Goal: Task Accomplishment & Management: Manage account settings

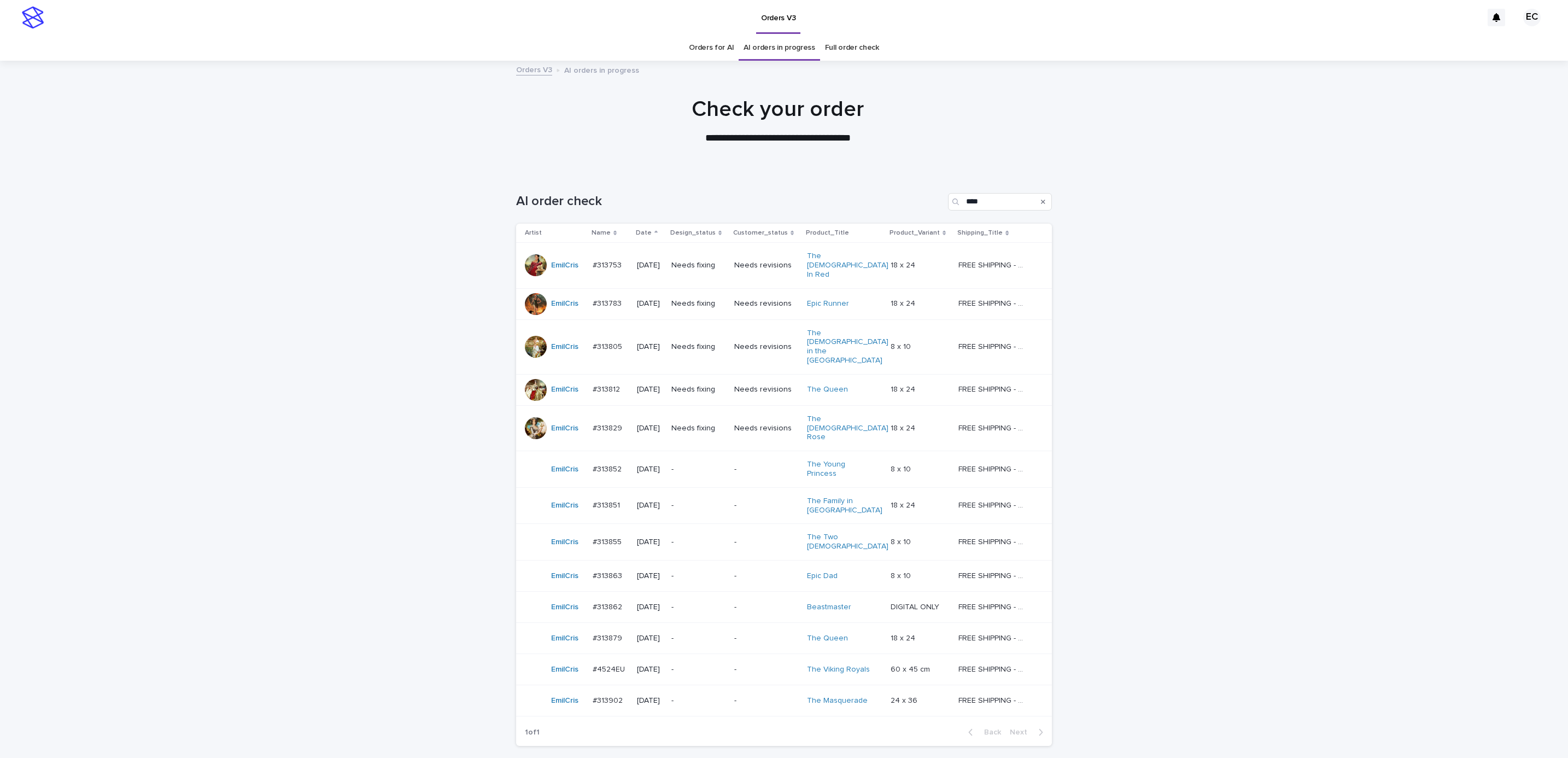
click at [1183, 304] on div "Loading... Saving… Loading... Saving… AI order check **** Artist Name Date Desi…" at bounding box center [784, 490] width 1568 height 638
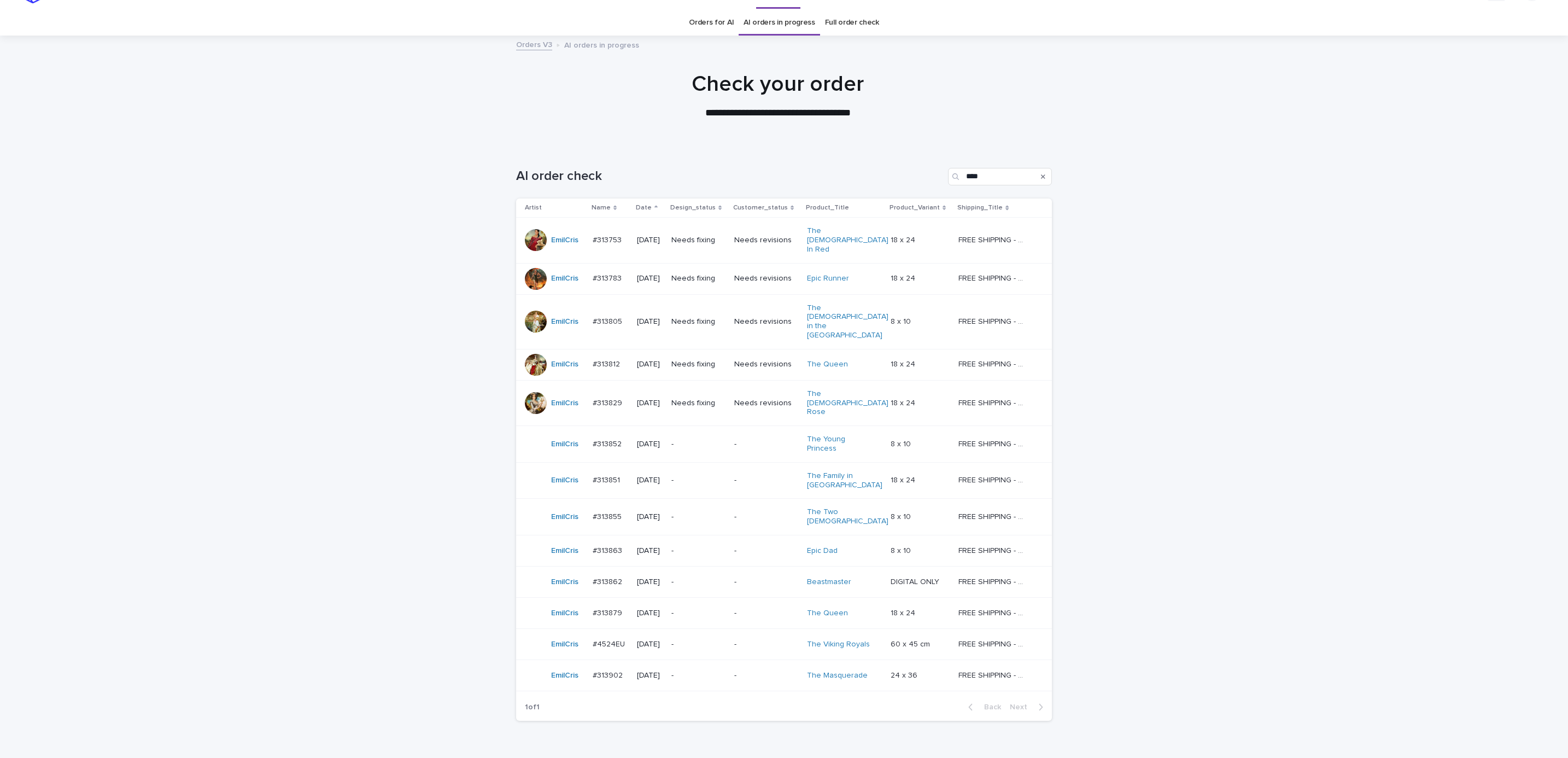
scroll to position [28, 0]
click at [695, 233] on p "Needs fixing" at bounding box center [698, 237] width 54 height 9
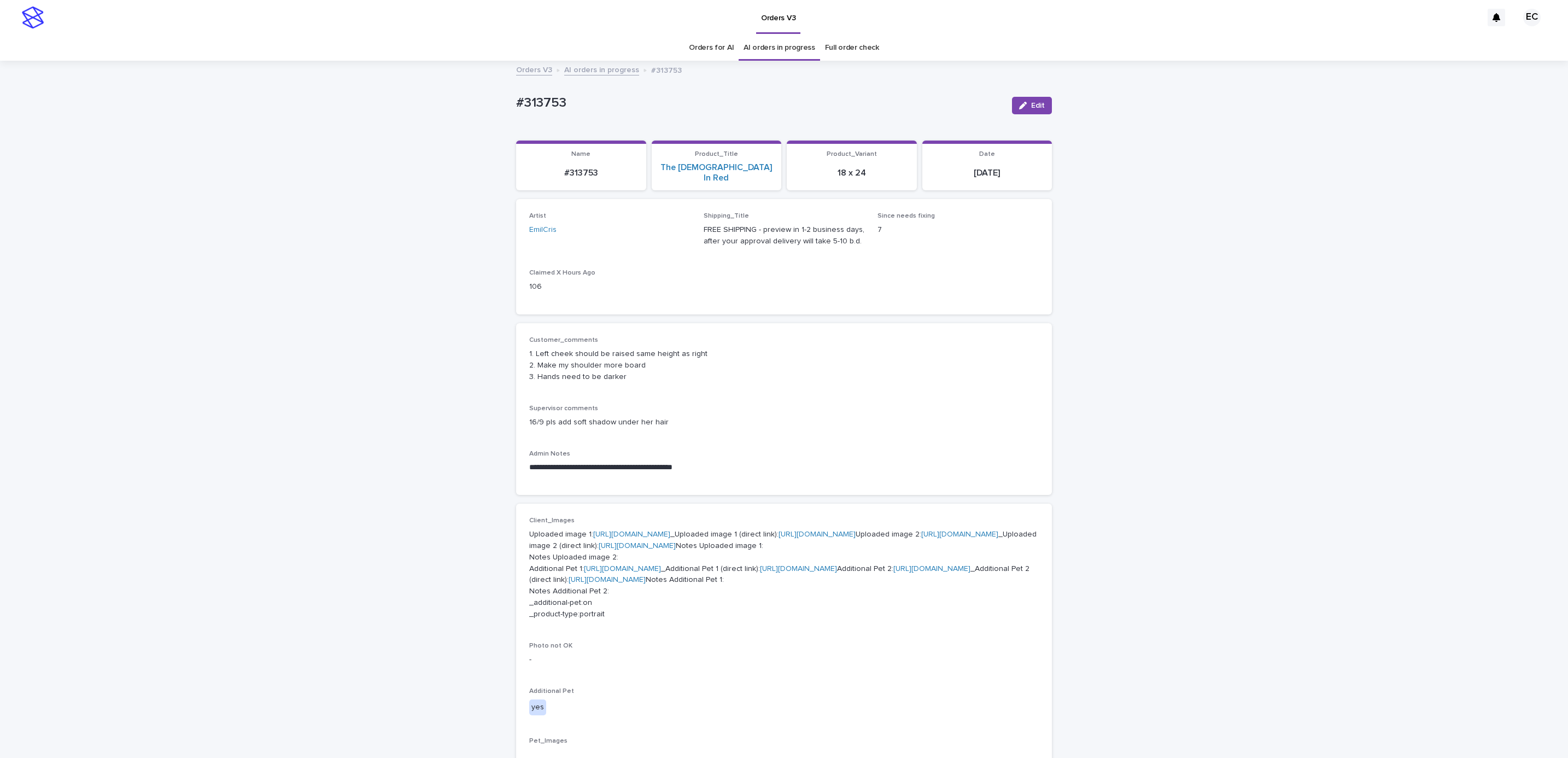
click at [1158, 368] on div "**********" at bounding box center [784, 687] width 1568 height 1251
click at [829, 405] on p "Supervisor comments" at bounding box center [783, 408] width 509 height 8
click at [1142, 545] on div "**********" at bounding box center [784, 687] width 1568 height 1251
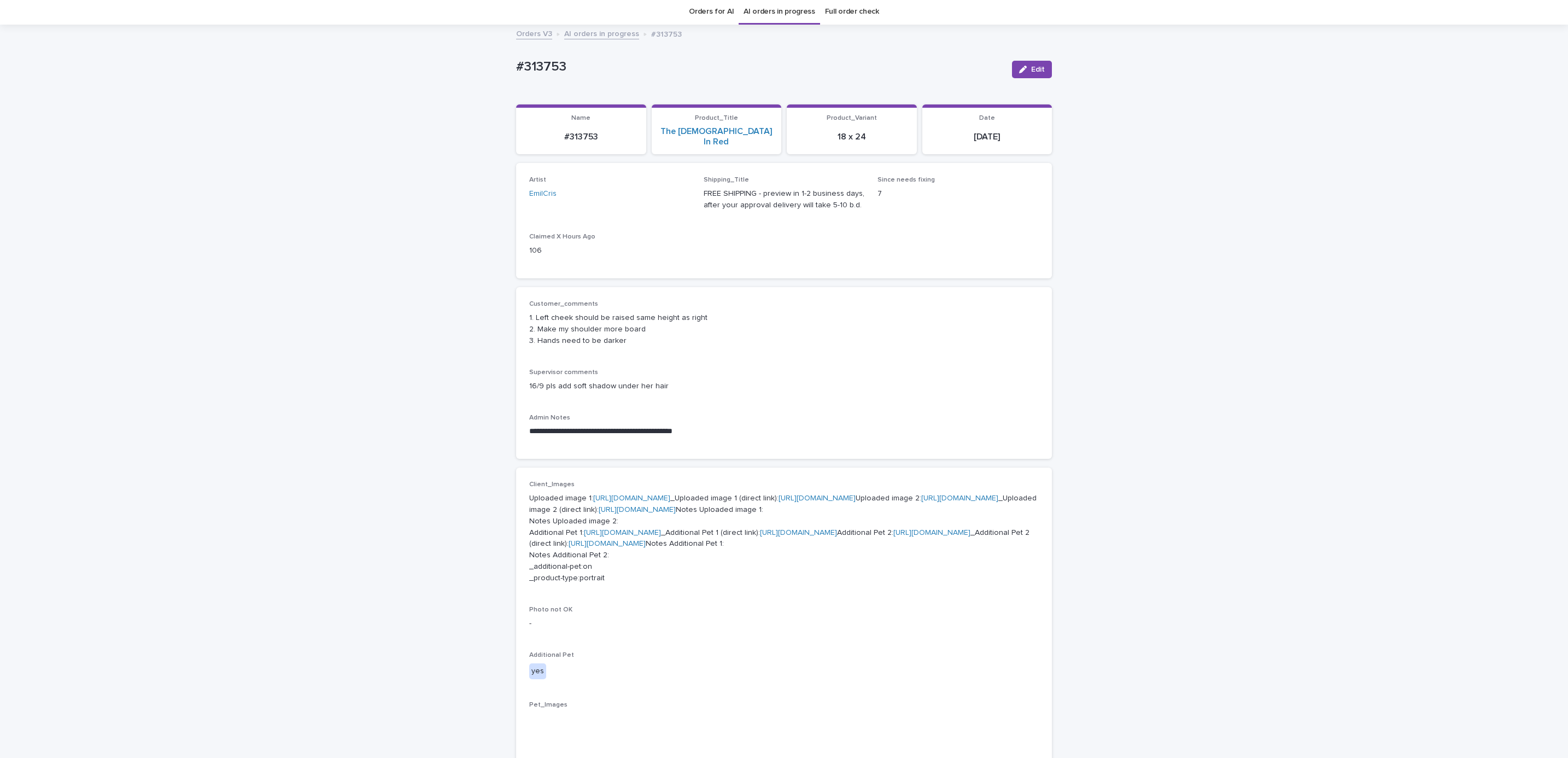
click at [1026, 74] on button "Edit" at bounding box center [1031, 69] width 40 height 18
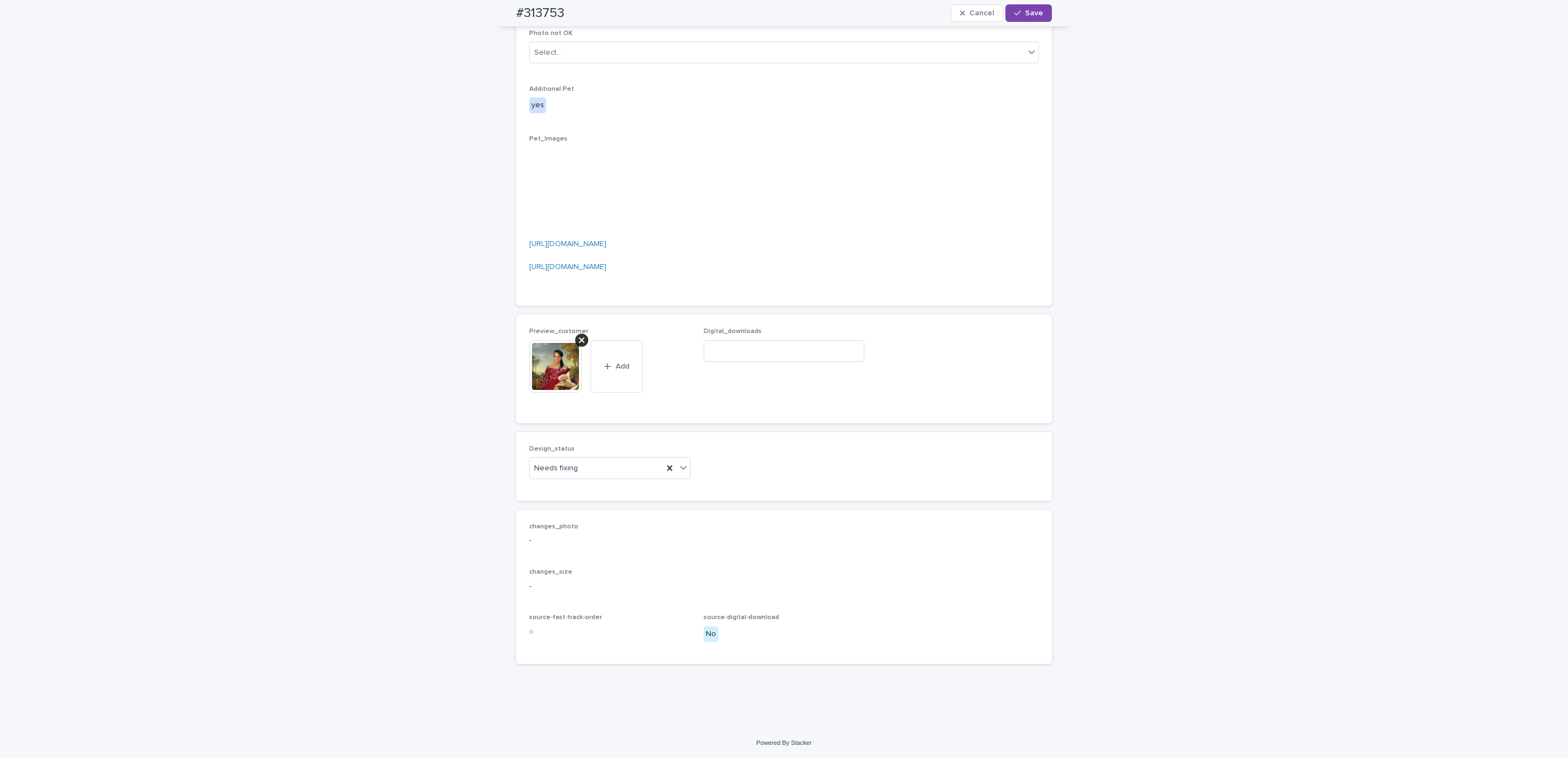
click at [579, 342] on div at bounding box center [581, 340] width 13 height 13
click at [554, 384] on span "Add" at bounding box center [561, 388] width 14 height 8
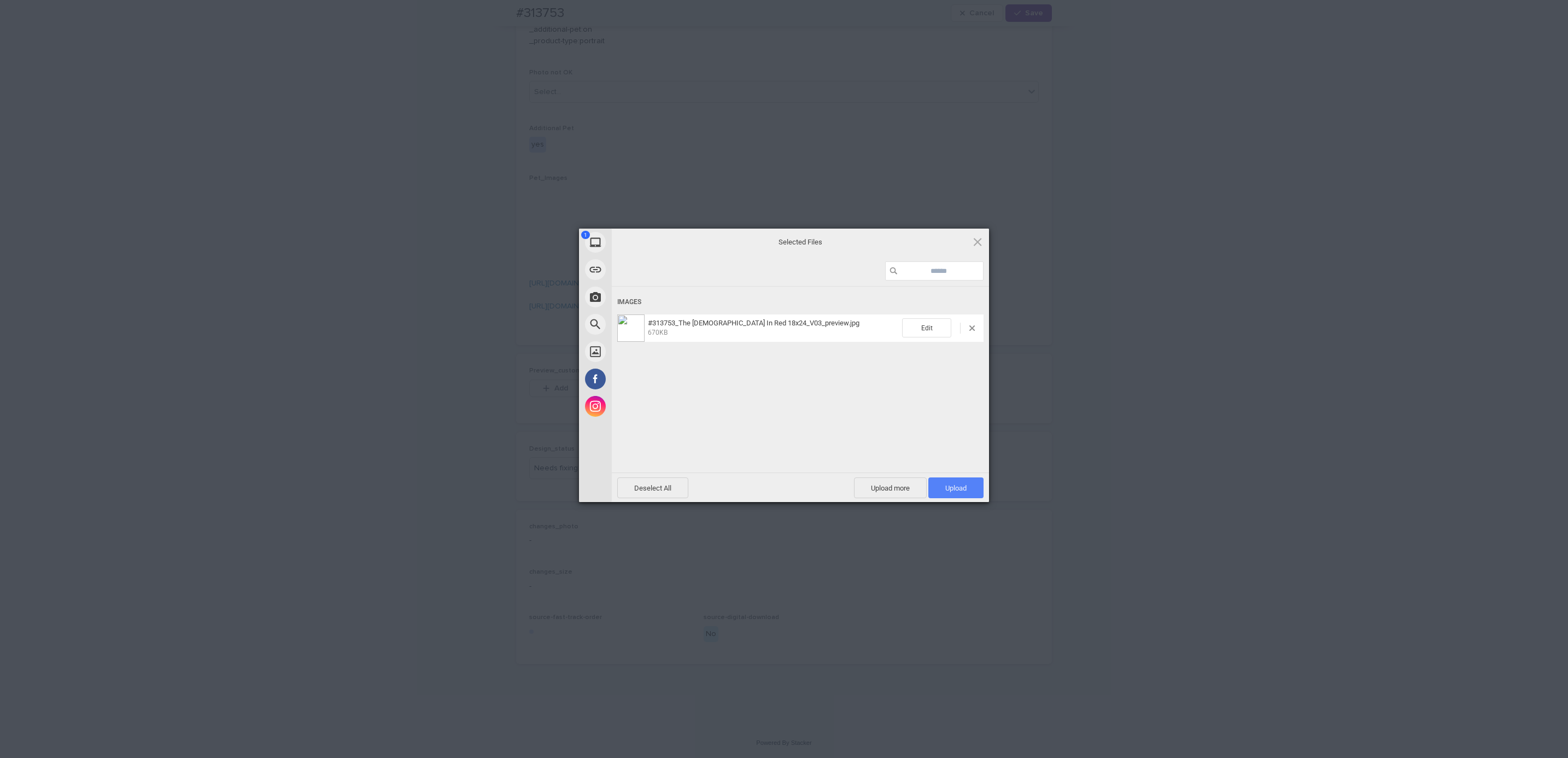
click at [960, 489] on span "Upload 1" at bounding box center [956, 488] width 21 height 8
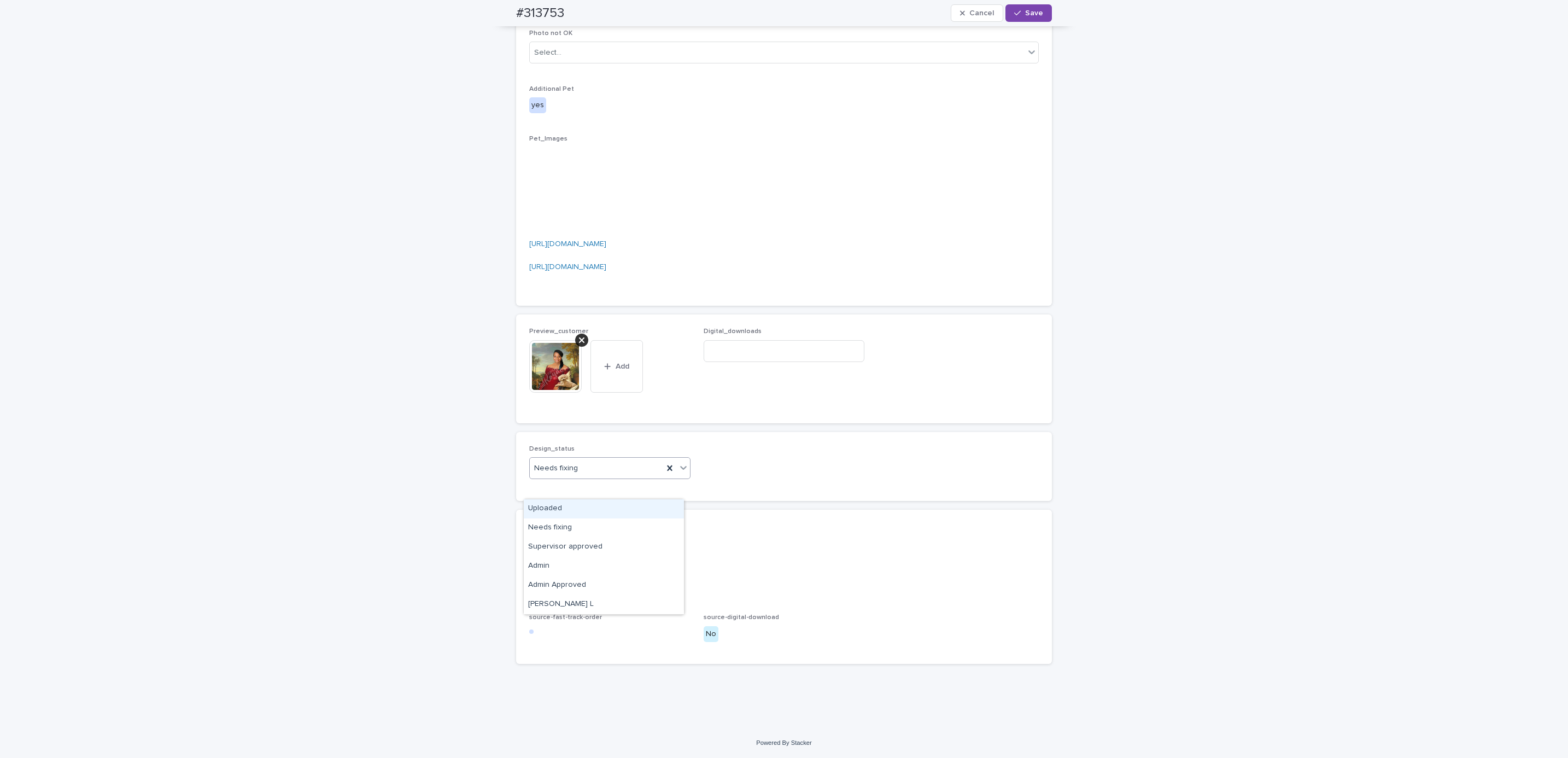
click at [618, 504] on div "Uploaded" at bounding box center [604, 509] width 160 height 19
click at [1034, 19] on button "Save" at bounding box center [1029, 13] width 47 height 18
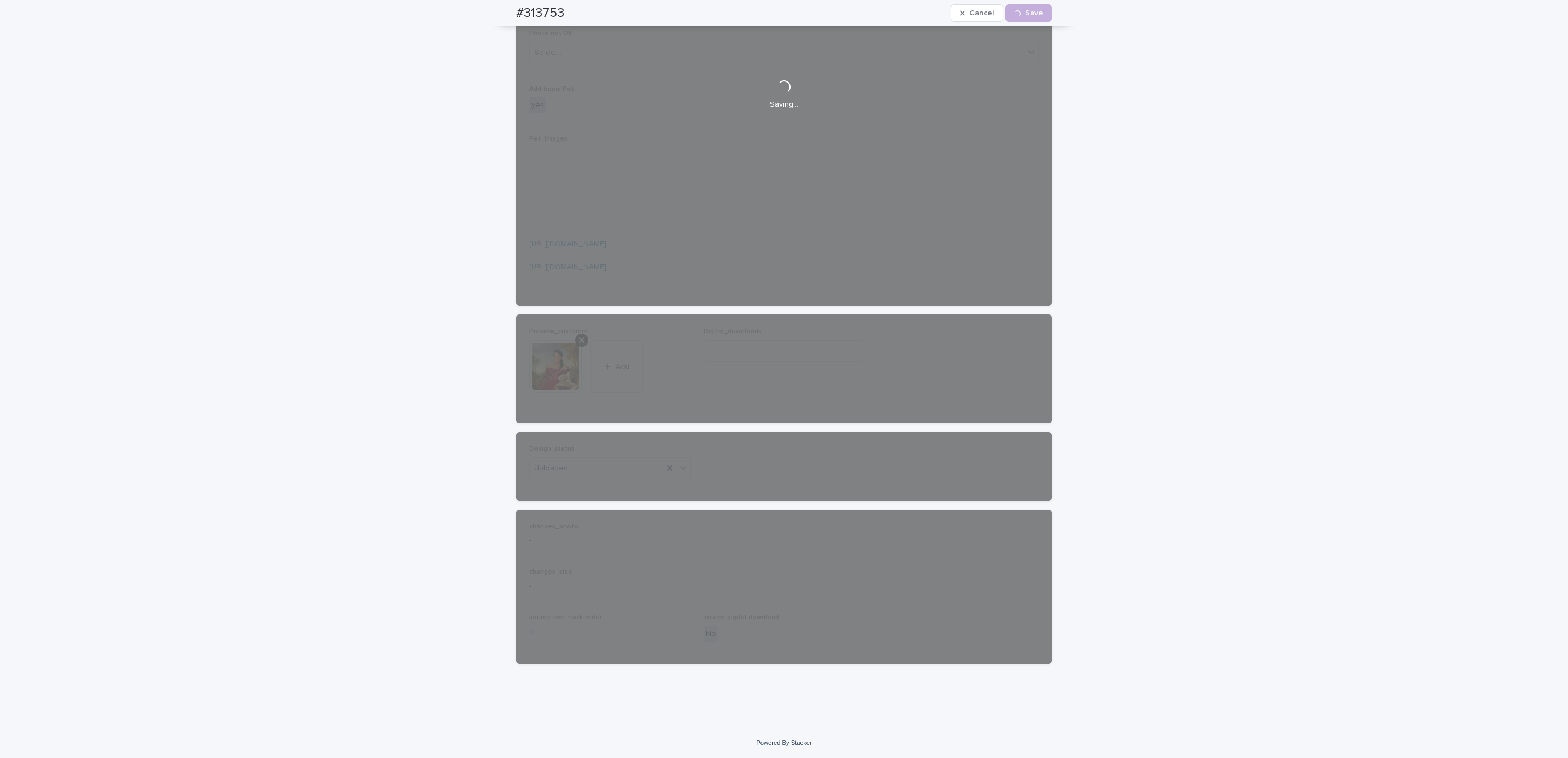
click at [499, 12] on div "#313753 Cancel Loading... Save" at bounding box center [784, 13] width 588 height 26
click at [560, 14] on div "#313753 Cancel Loading... Save" at bounding box center [784, 13] width 536 height 26
copy h2 "#313753"
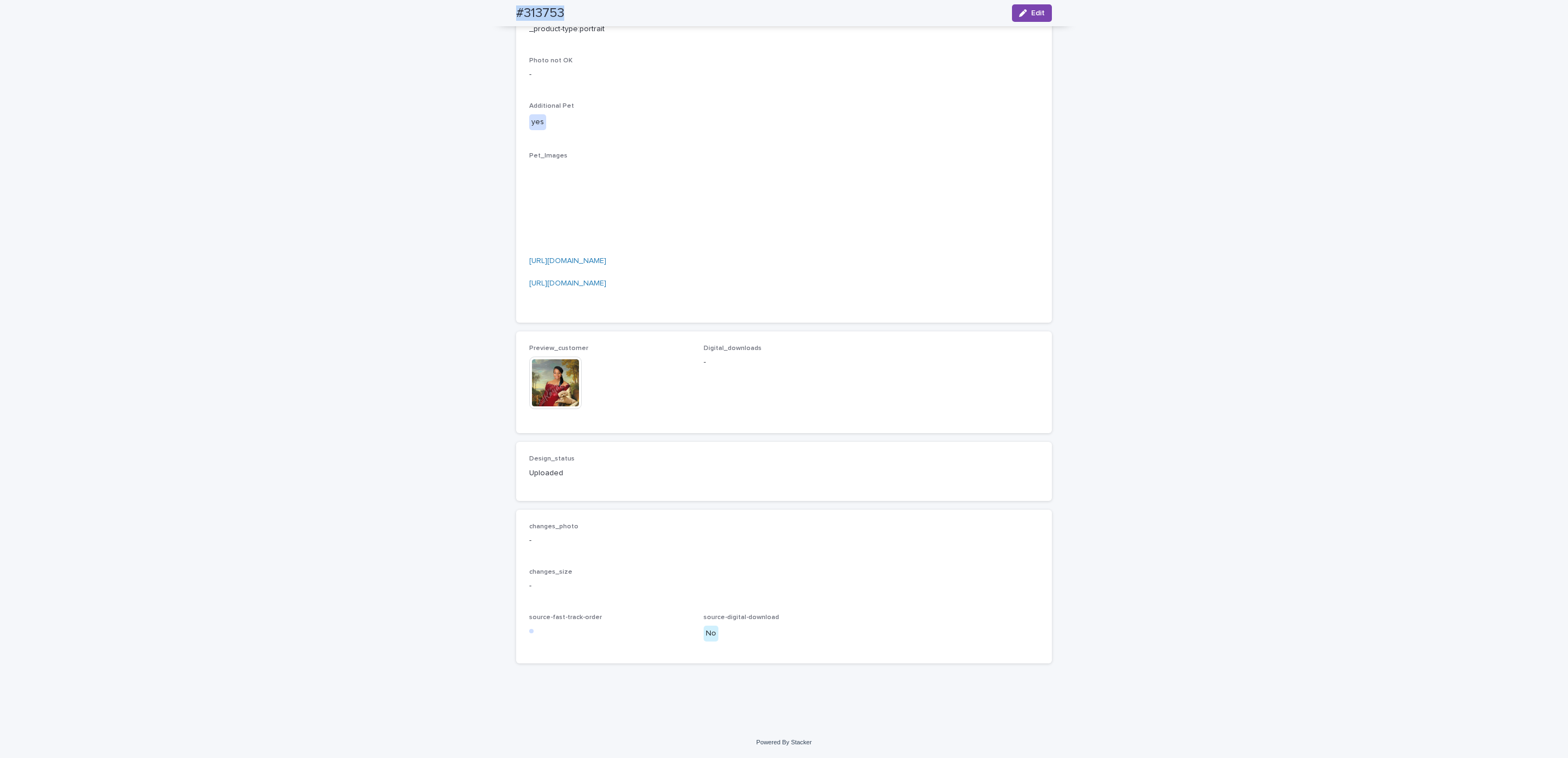
scroll to position [796, 0]
click at [120, 87] on div "**********" at bounding box center [784, 101] width 1568 height 1251
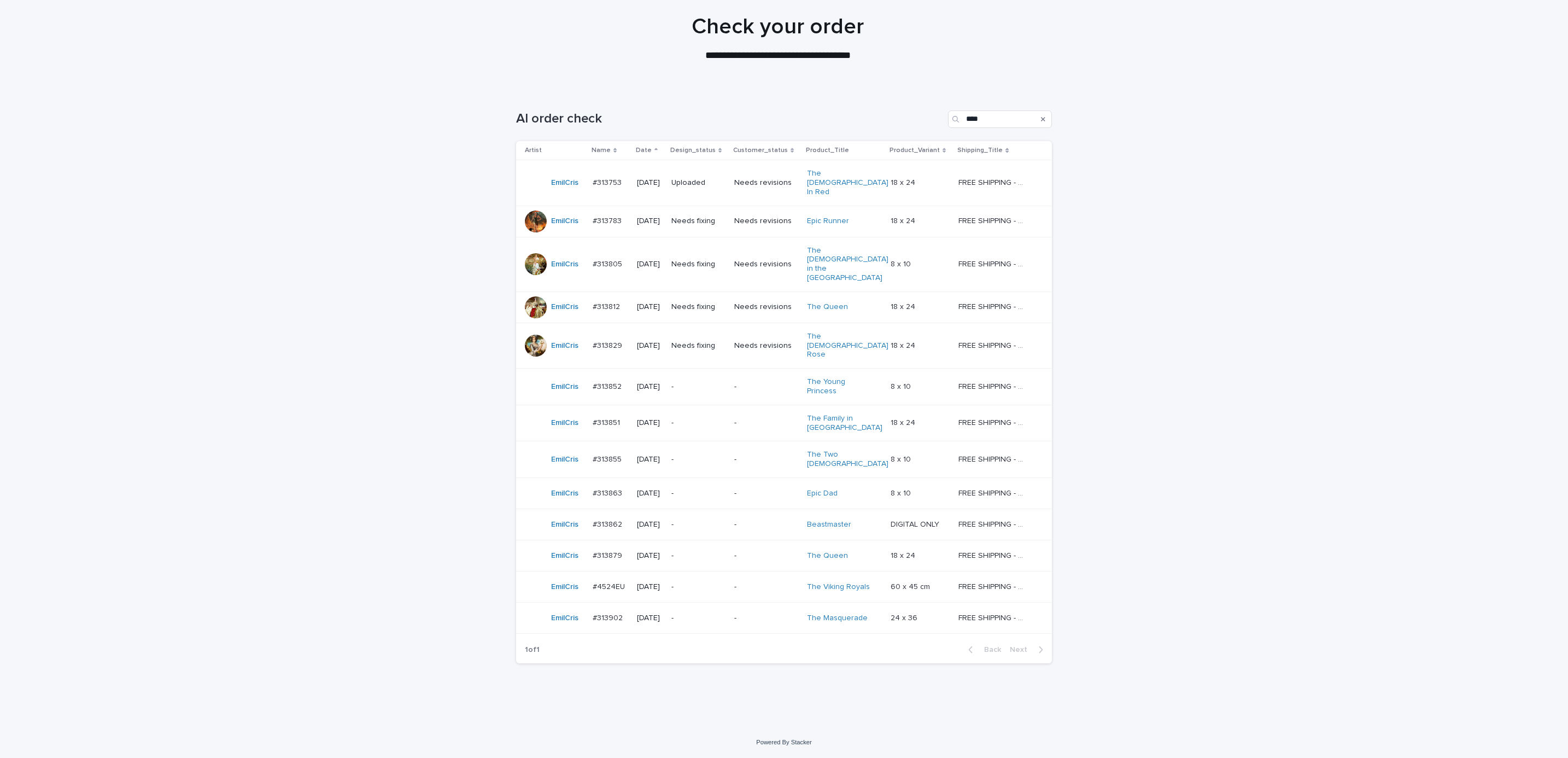
scroll to position [28, 0]
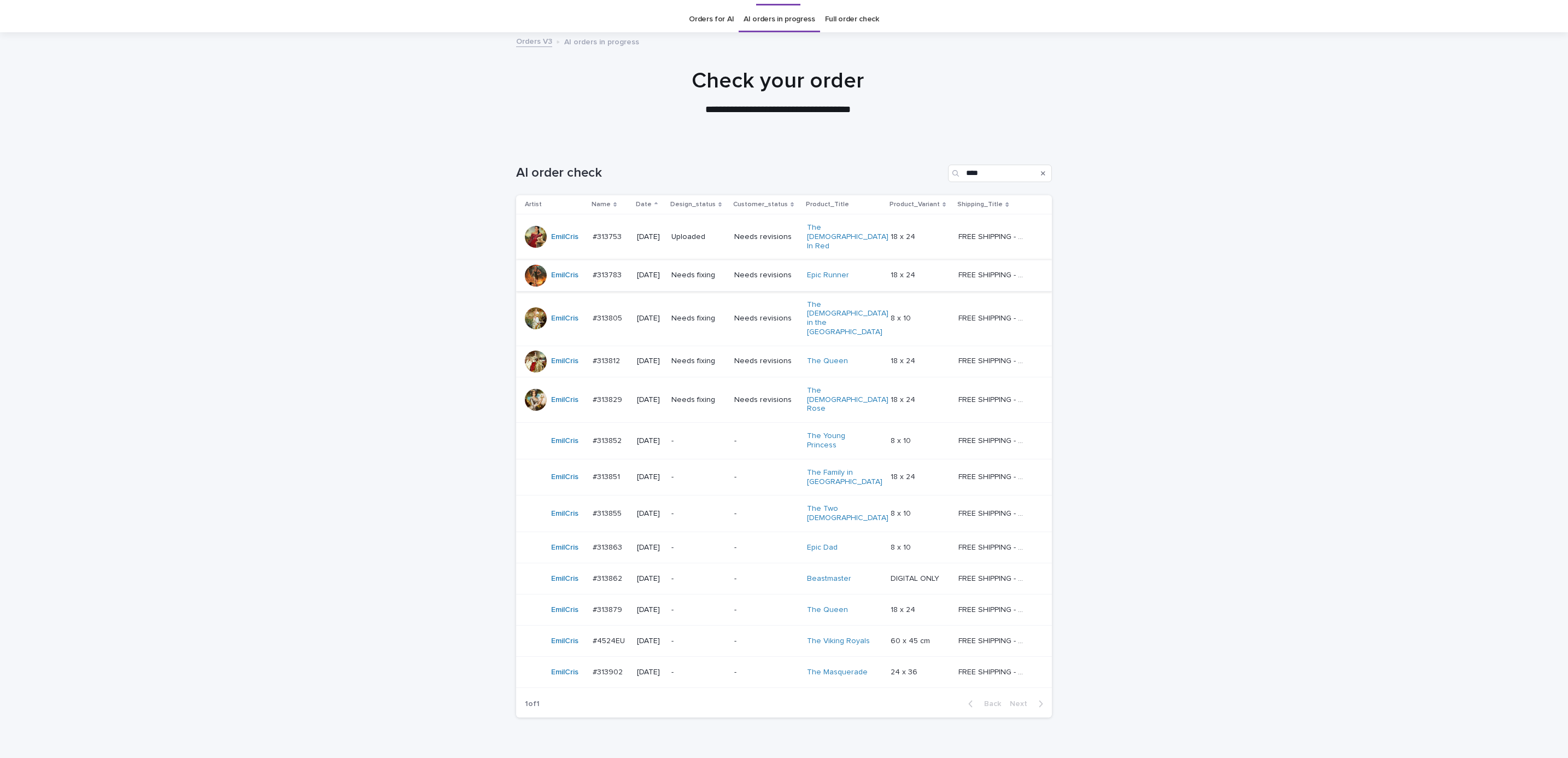
click at [684, 267] on div "Needs fixing" at bounding box center [698, 275] width 54 height 18
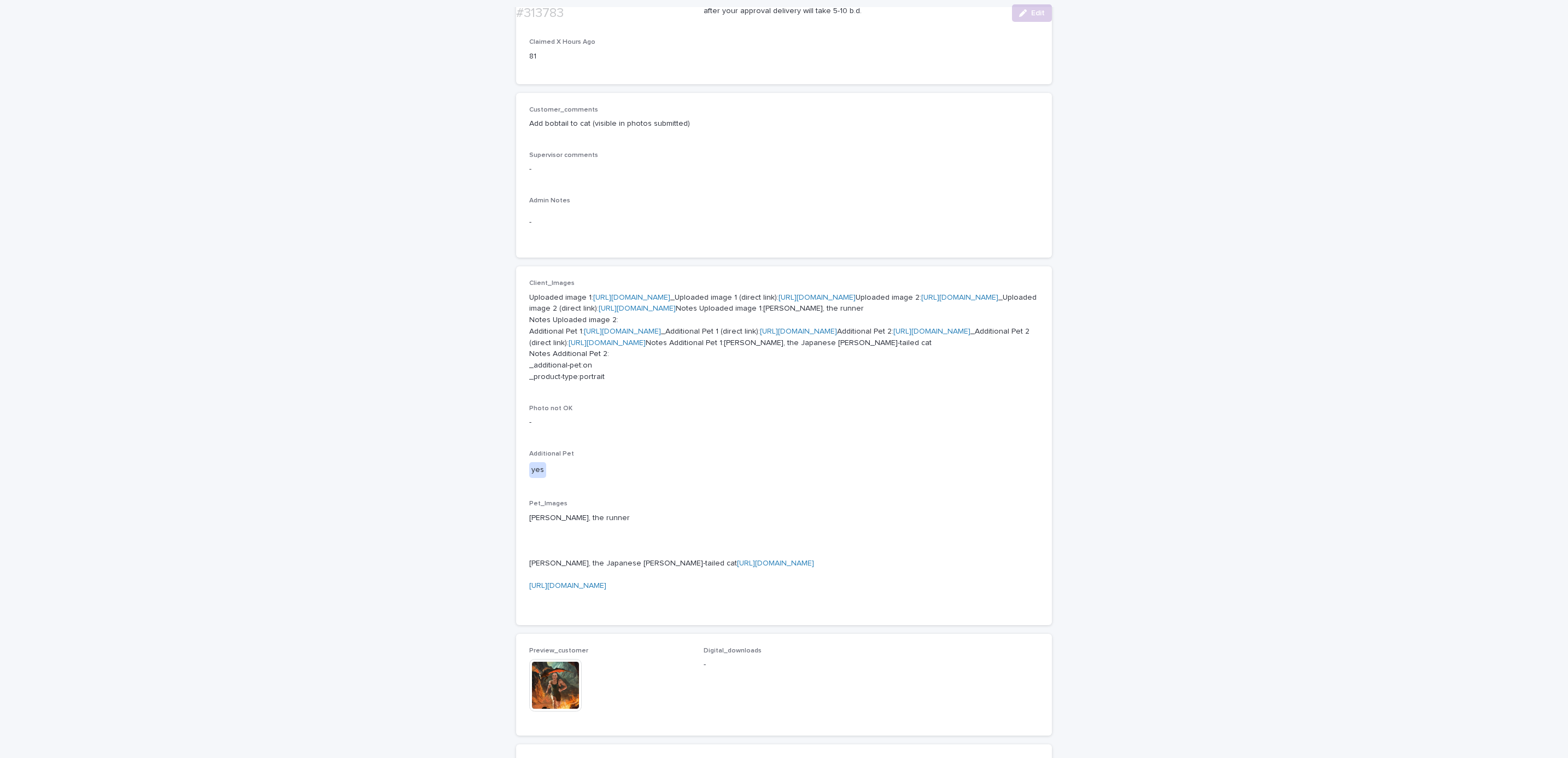
scroll to position [247, 0]
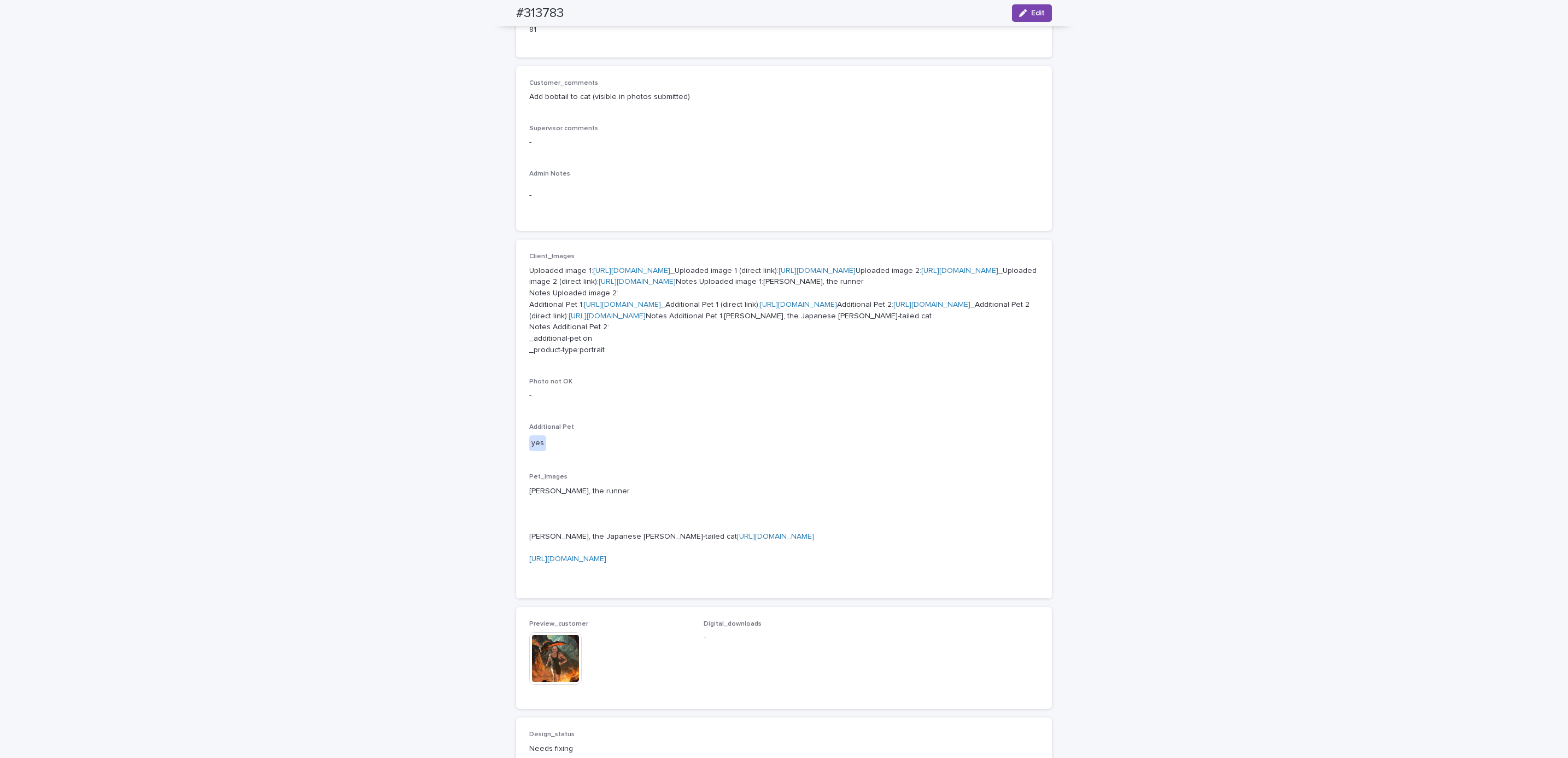
click at [894, 309] on link "[URL][DOMAIN_NAME]" at bounding box center [932, 305] width 77 height 8
click at [628, 309] on link "[URL][DOMAIN_NAME]" at bounding box center [622, 305] width 77 height 8
click at [1024, 13] on div "button" at bounding box center [1025, 13] width 12 height 8
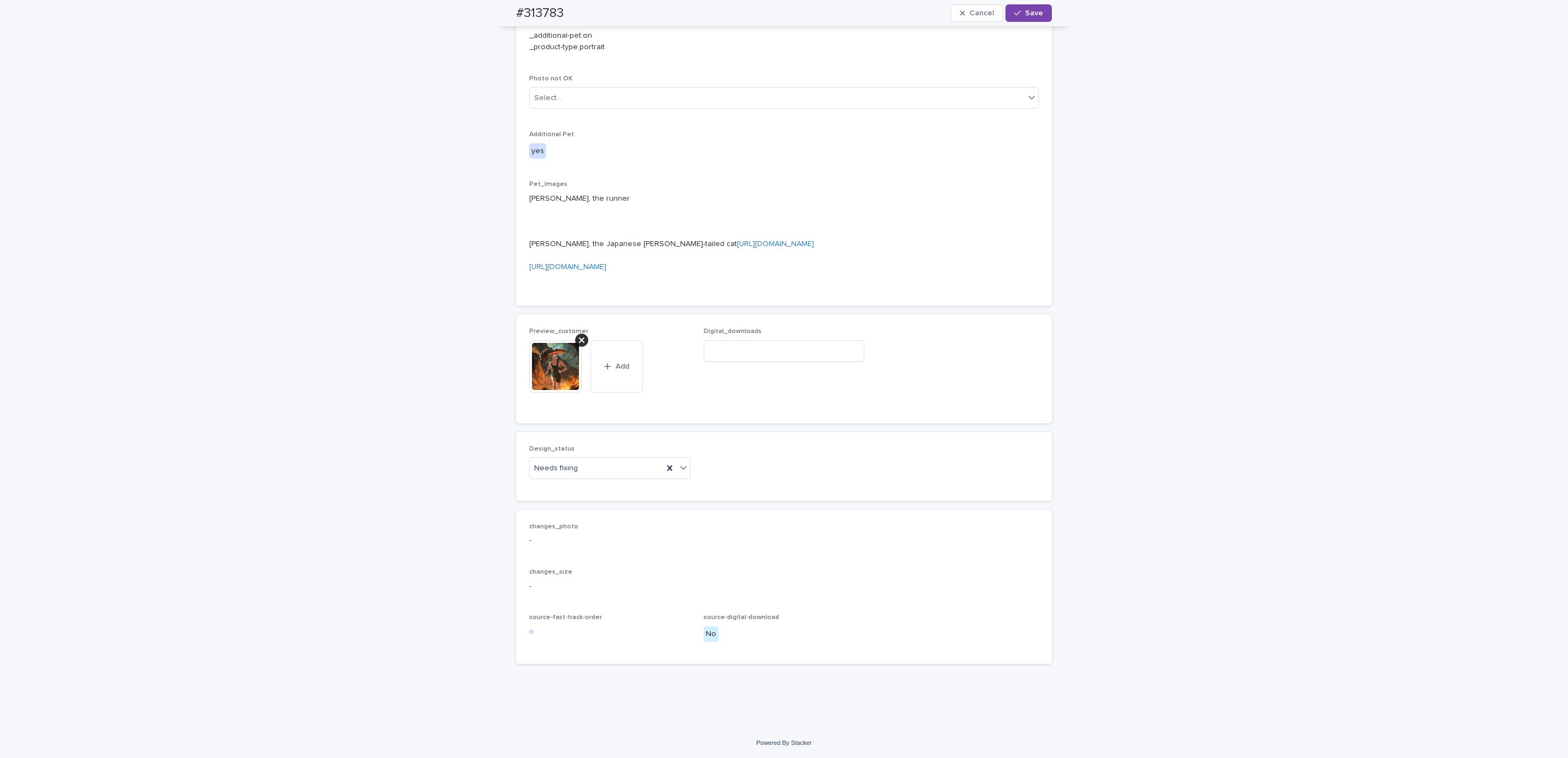
scroll to position [824, 0]
click at [579, 342] on icon at bounding box center [581, 340] width 6 height 6
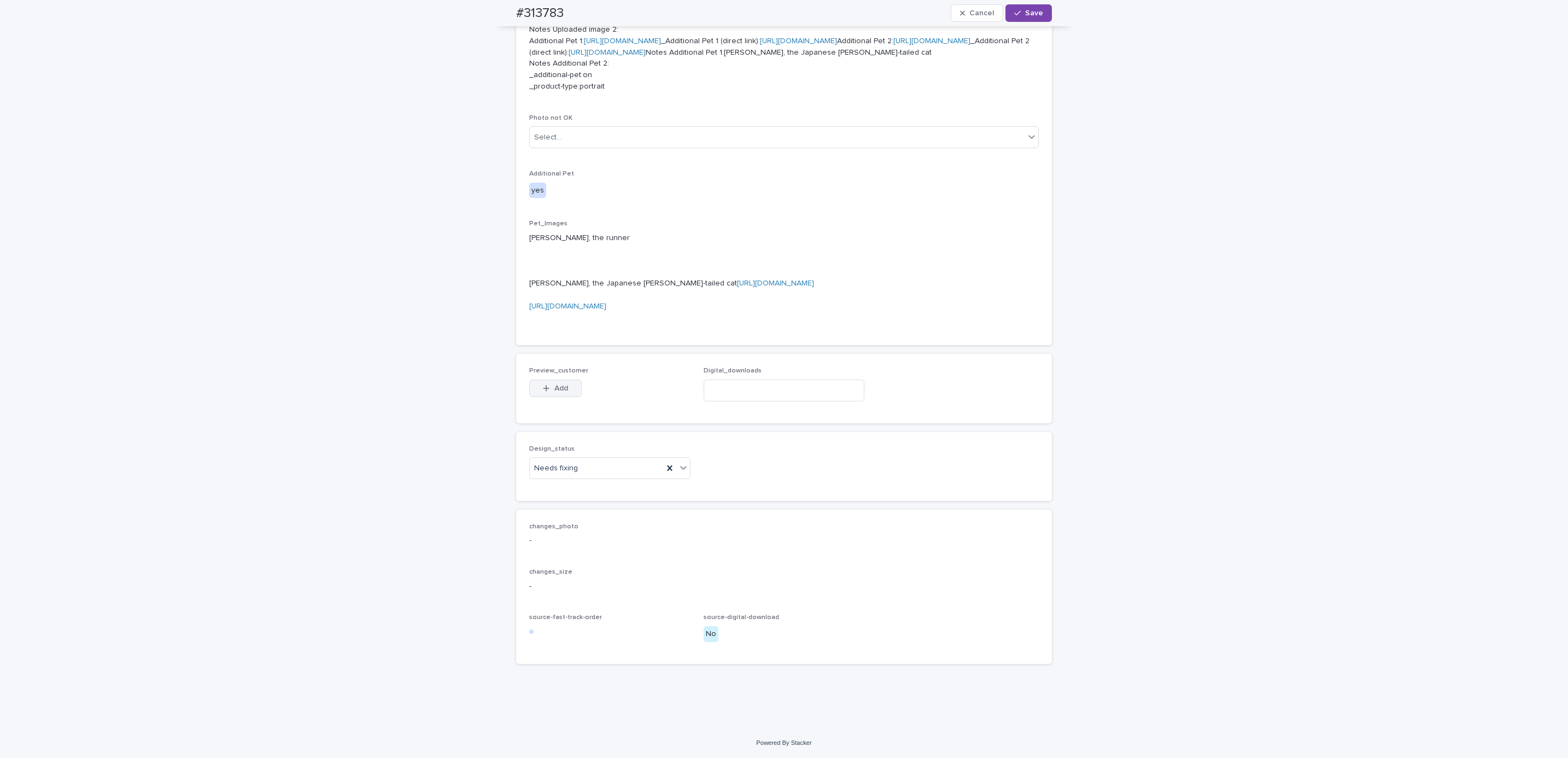
click at [562, 386] on button "Add" at bounding box center [555, 389] width 52 height 18
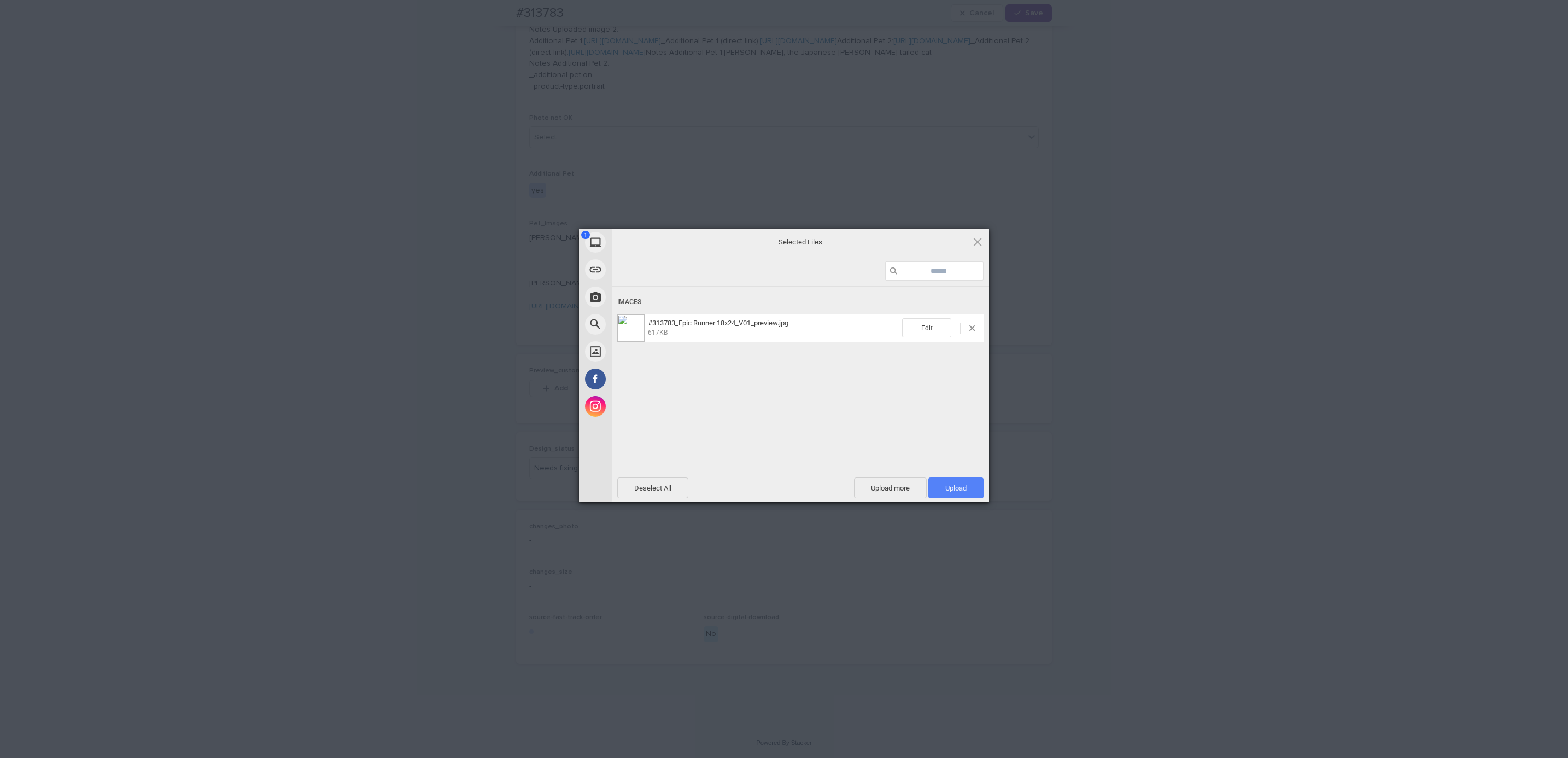
click at [970, 485] on span "Upload 1" at bounding box center [956, 488] width 55 height 21
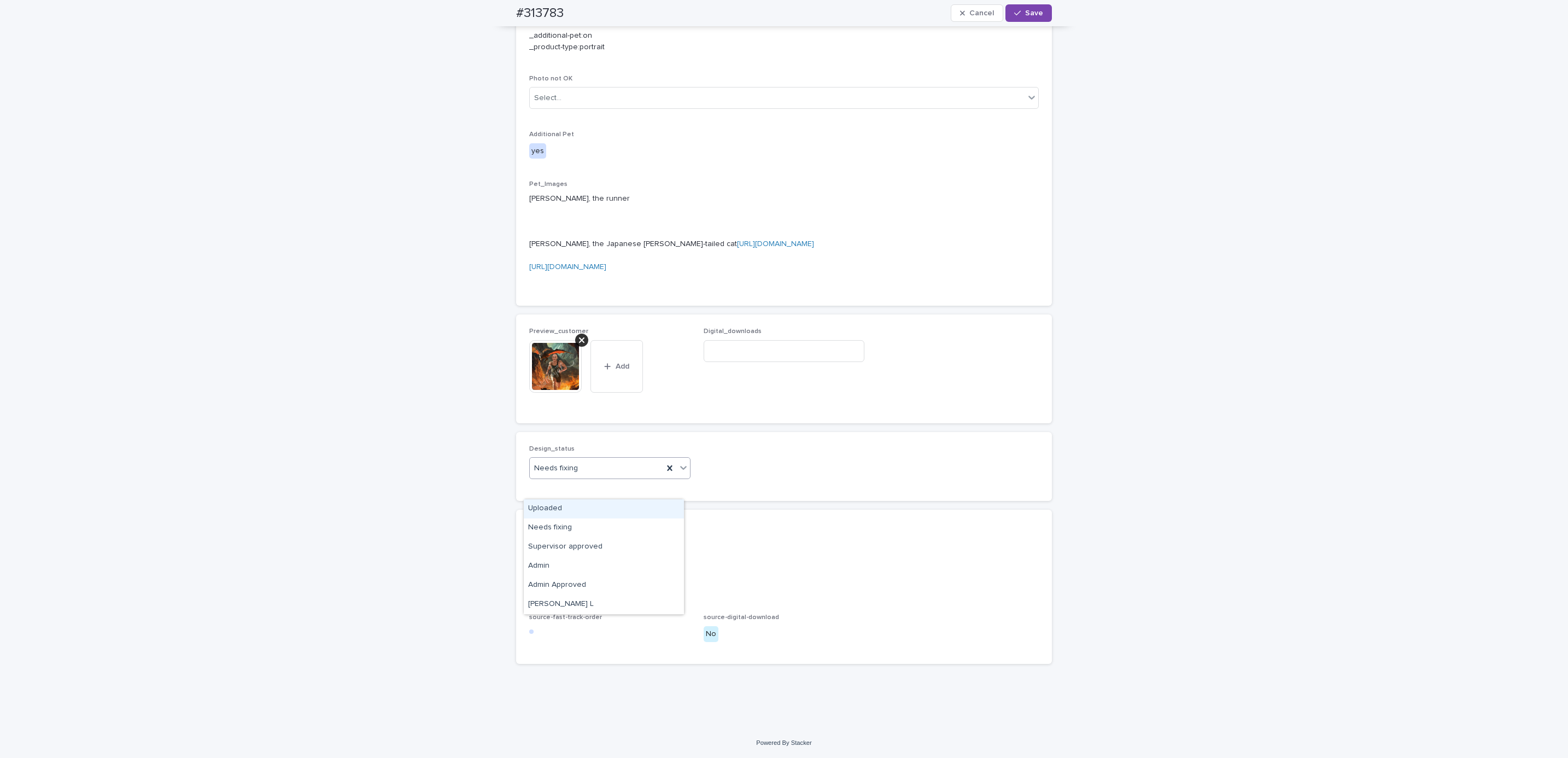
click at [598, 509] on div "Uploaded" at bounding box center [604, 509] width 160 height 19
click at [1037, 14] on button "Save" at bounding box center [1029, 13] width 47 height 18
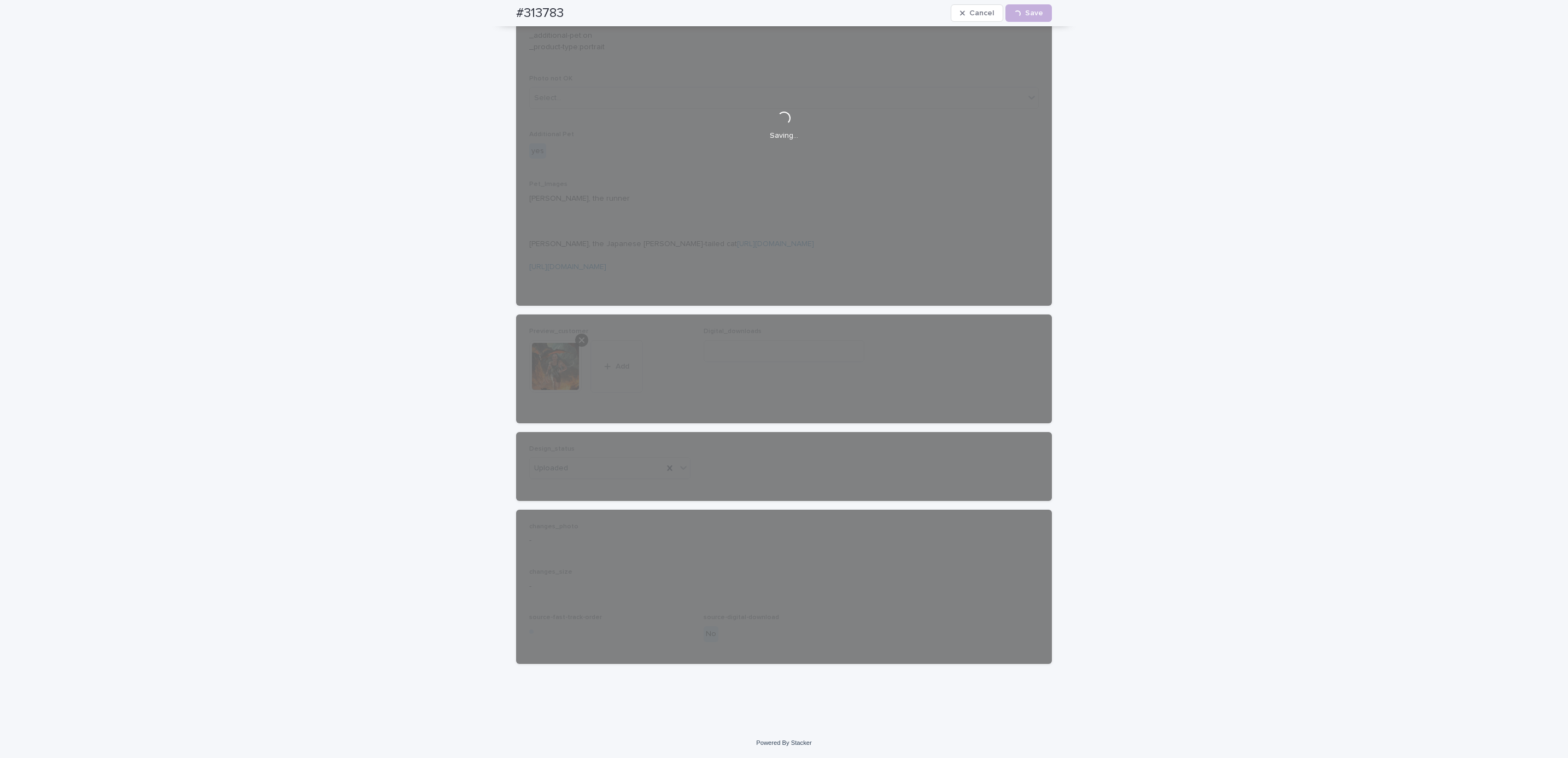
click at [492, 8] on div "#313783 Cancel Loading... Save" at bounding box center [784, 13] width 588 height 26
click at [576, 12] on div "#313783 Cancel Loading... Save" at bounding box center [784, 13] width 536 height 26
copy h2 "#313783"
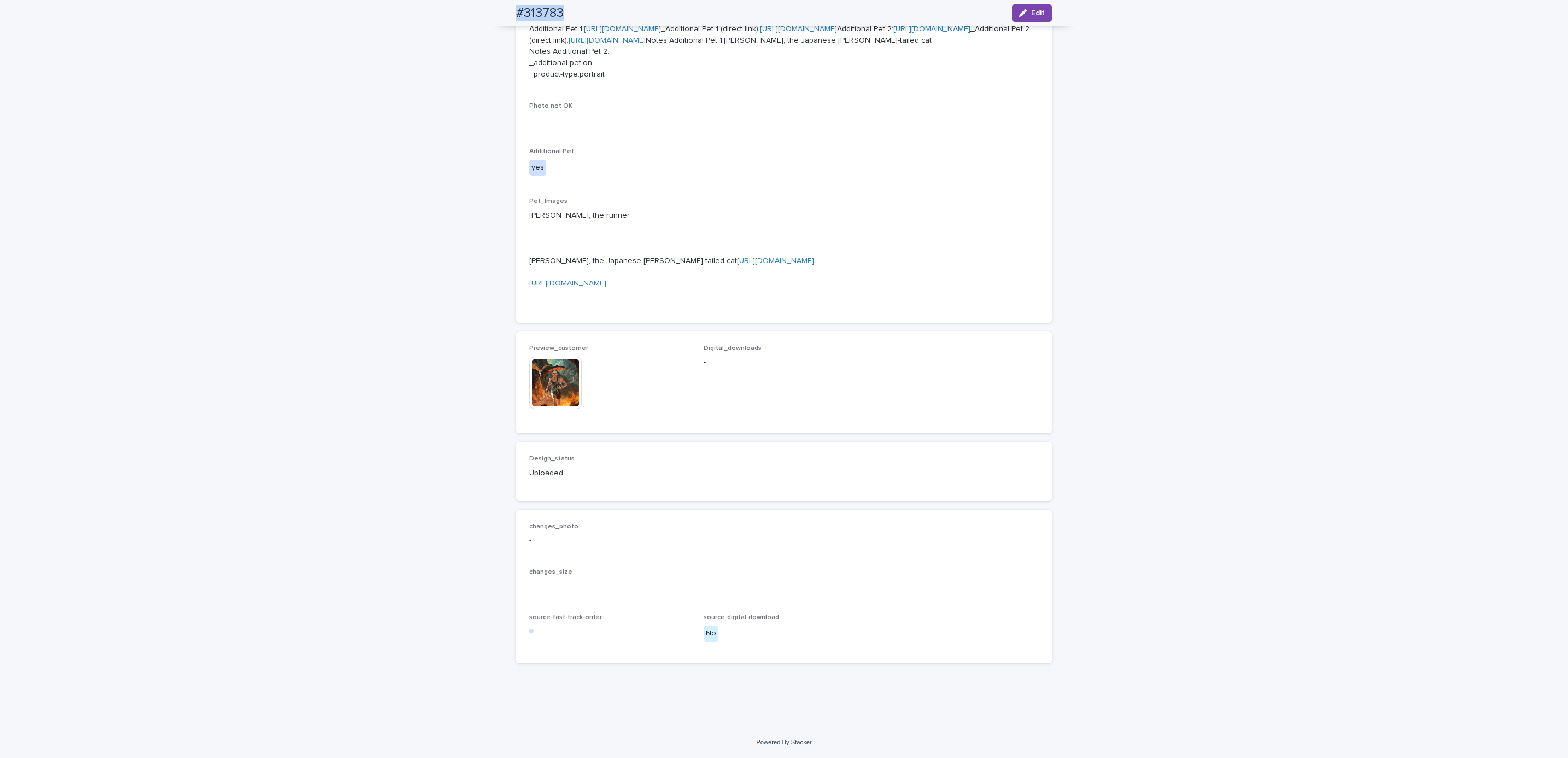
scroll to position [790, 0]
click at [163, 103] on div "Loading... Saving… Loading... Saving… #313783 Edit #313783 Edit Sorry, there wa…" at bounding box center [784, 133] width 1568 height 1188
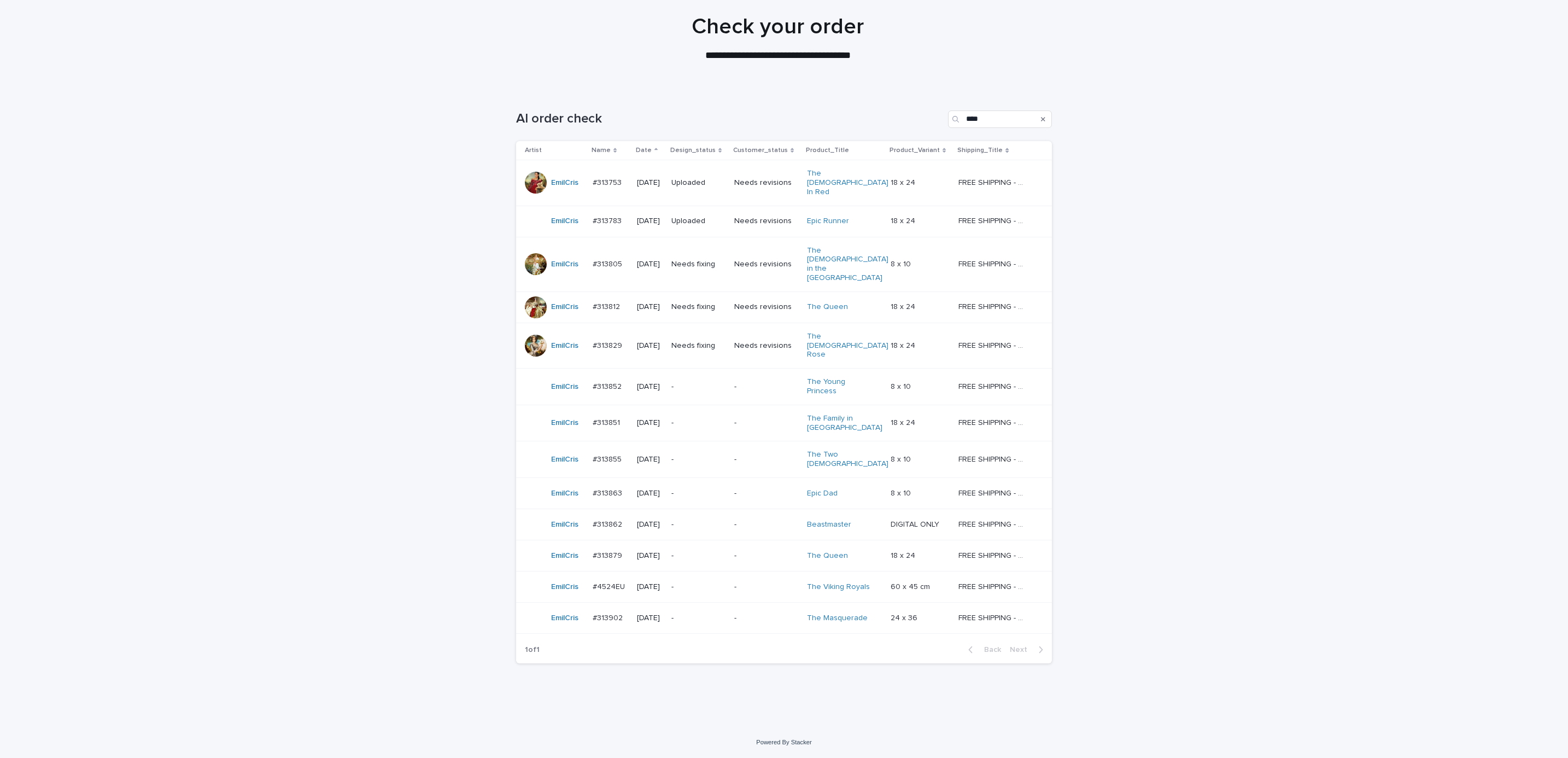
scroll to position [28, 0]
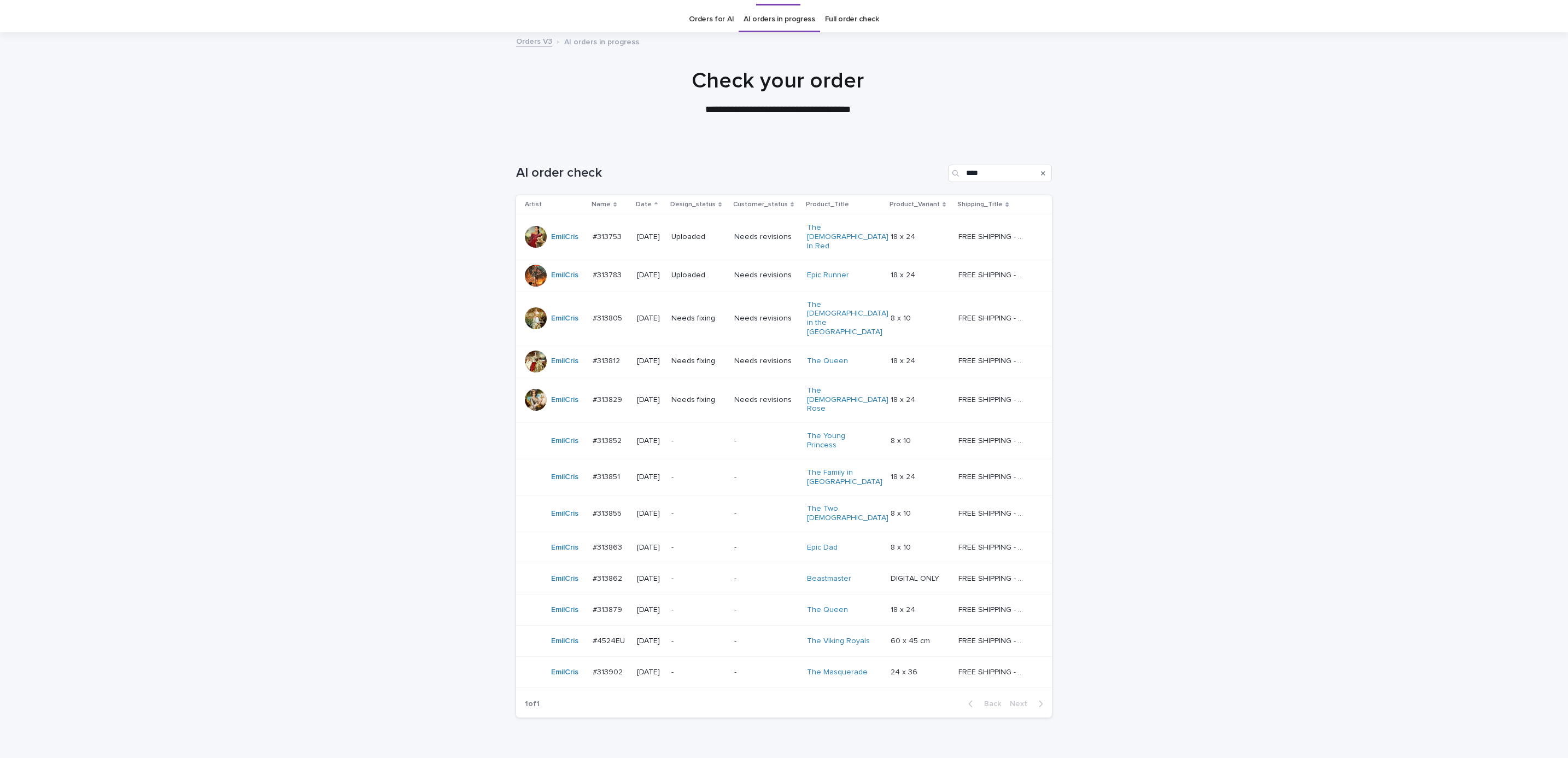
click at [1209, 278] on div "Loading... Saving… Loading... Saving… AI order check **** Artist Name Date Desi…" at bounding box center [784, 462] width 1568 height 638
click at [700, 314] on p "Needs fixing" at bounding box center [698, 318] width 54 height 9
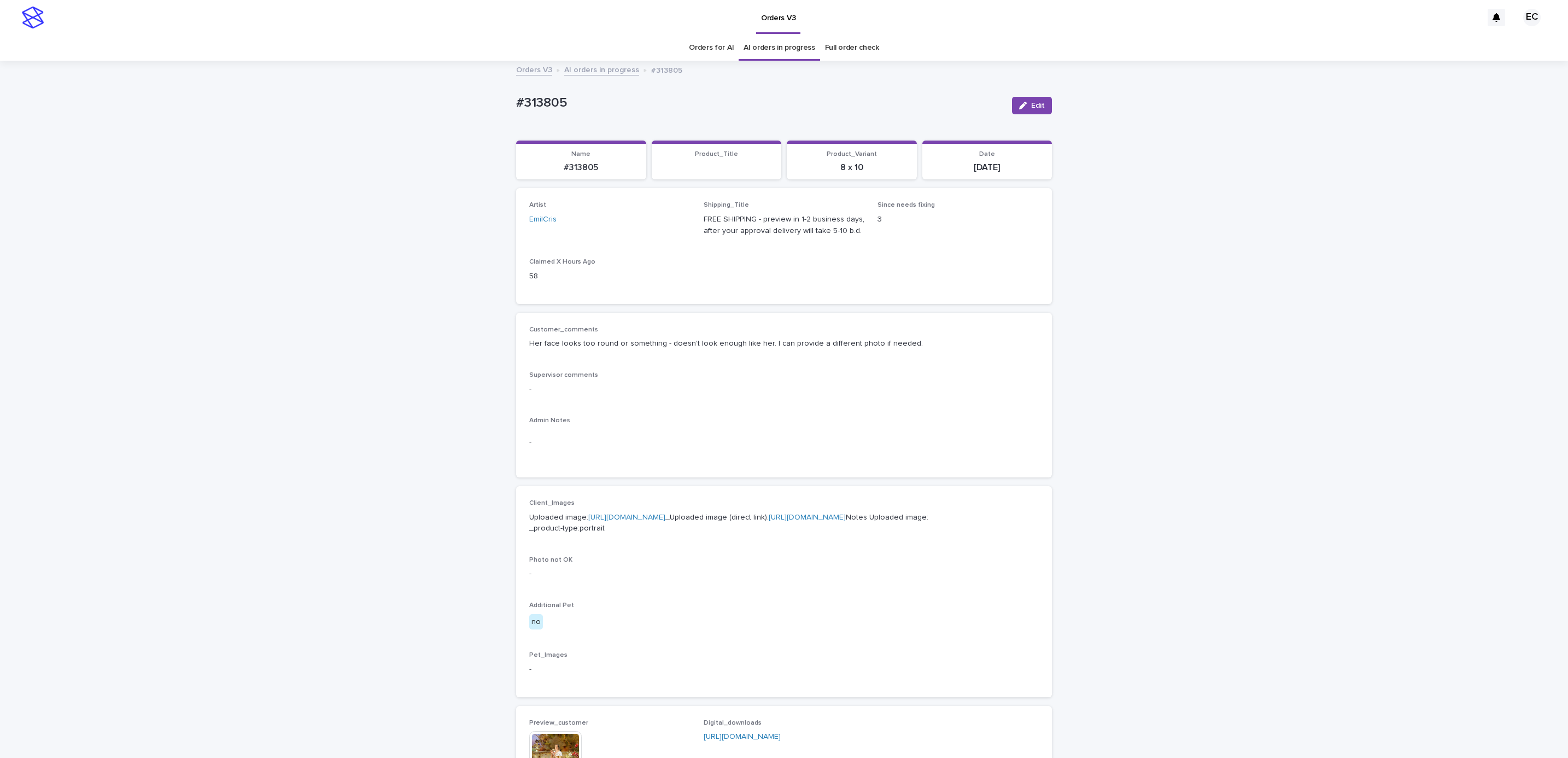
click at [1239, 330] on div "Loading... Saving… Loading... Saving… #313805 Edit #313805 Edit Sorry, there wa…" at bounding box center [784, 582] width 1568 height 1040
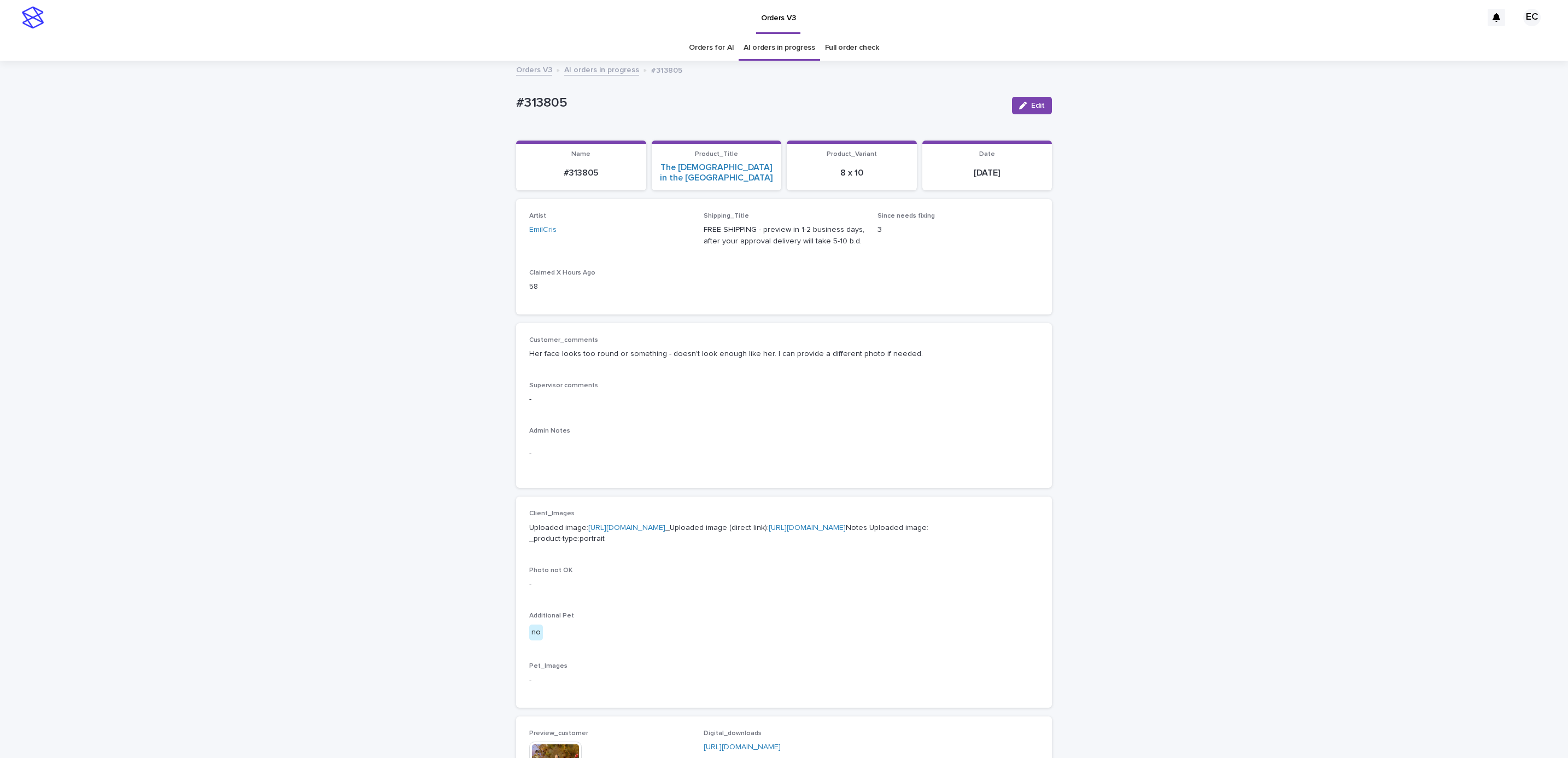
click at [1268, 329] on div "Loading... Saving… Loading... Saving… #313805 Edit #313805 Edit Sorry, there wa…" at bounding box center [784, 587] width 1568 height 1050
click at [1209, 372] on div "Loading... Saving… Loading... Saving… #313805 Edit #313805 Edit Sorry, there wa…" at bounding box center [784, 587] width 1568 height 1050
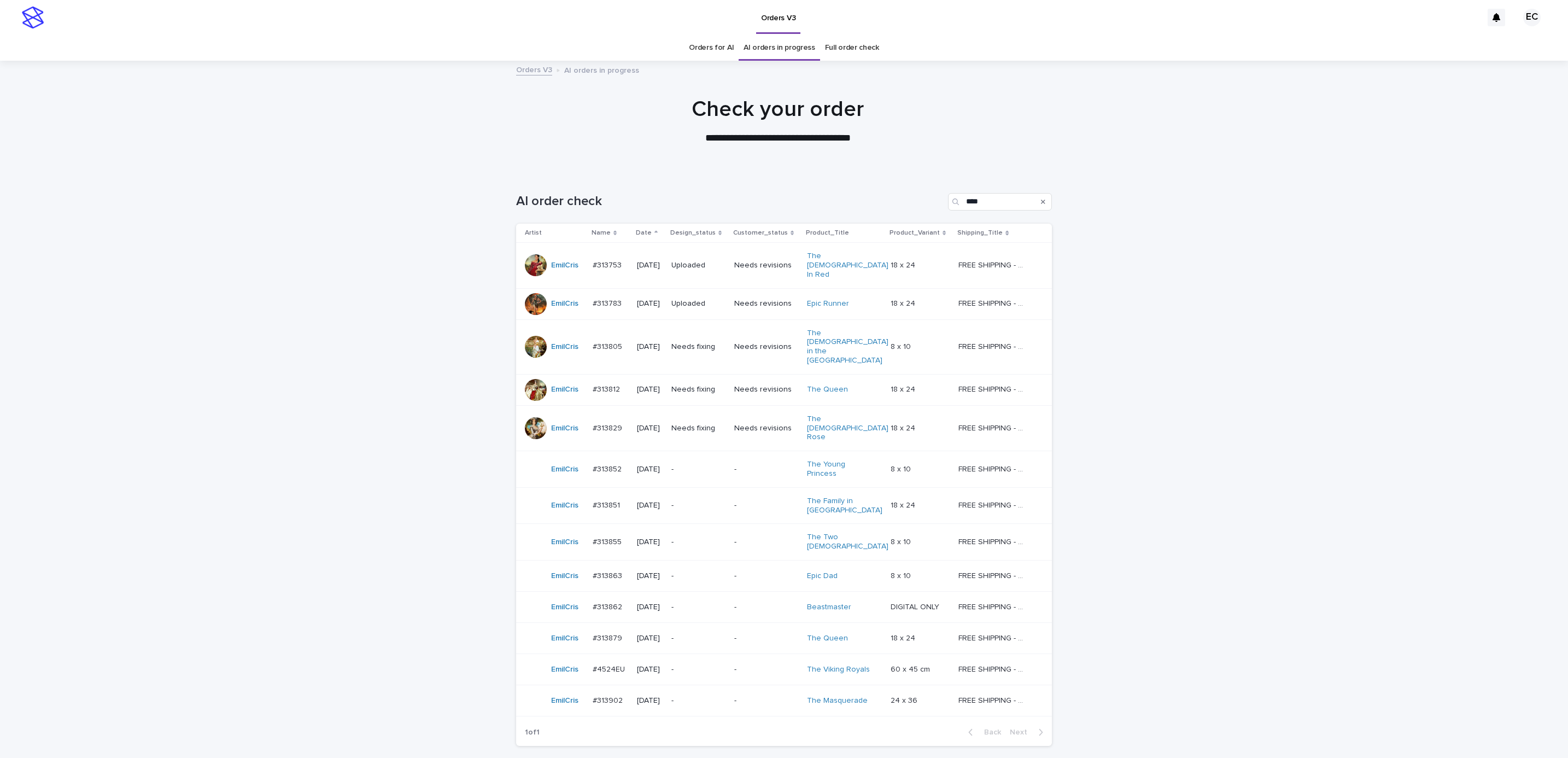
scroll to position [28, 0]
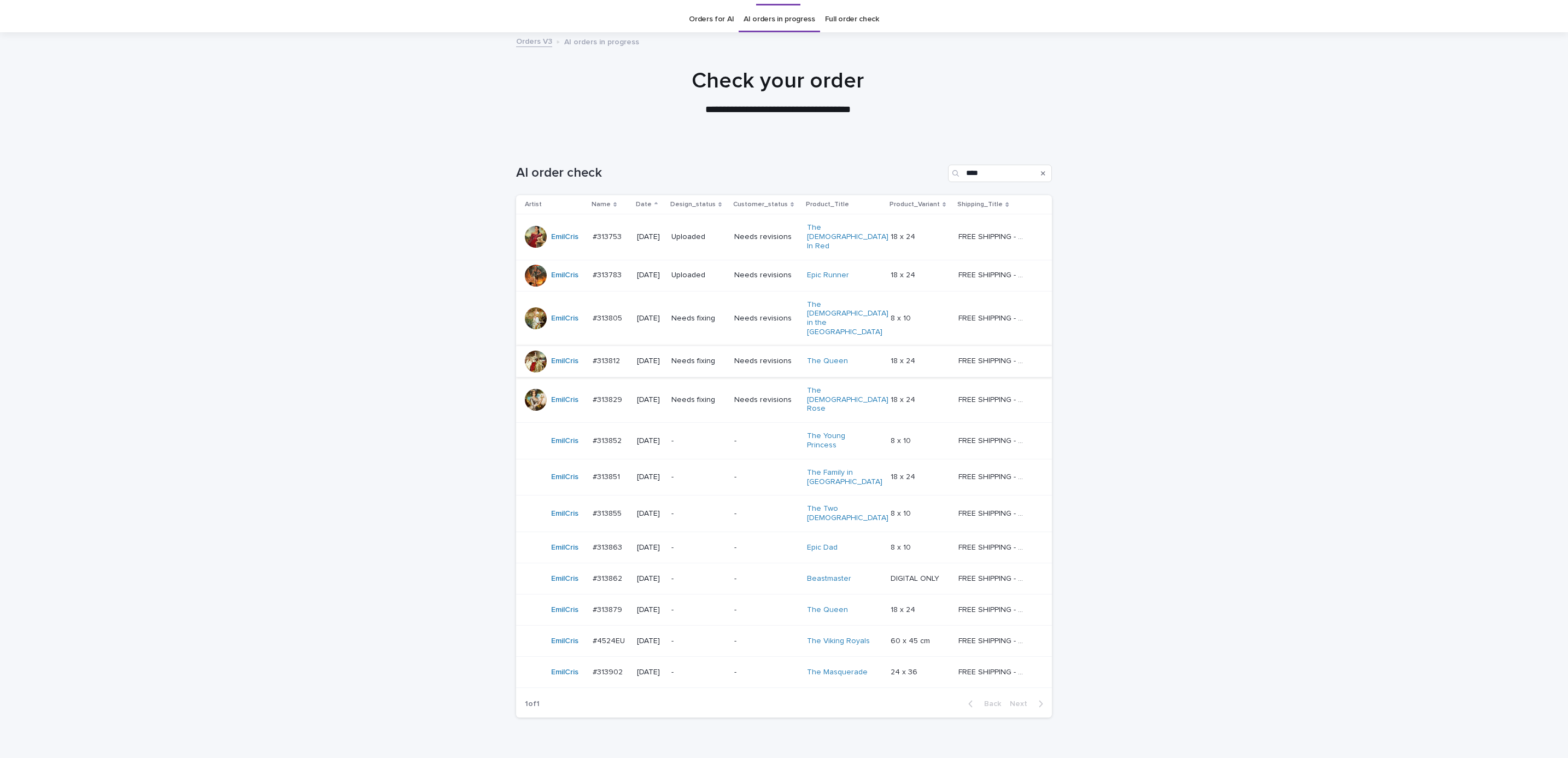
click at [713, 352] on div "Needs fixing" at bounding box center [698, 361] width 54 height 18
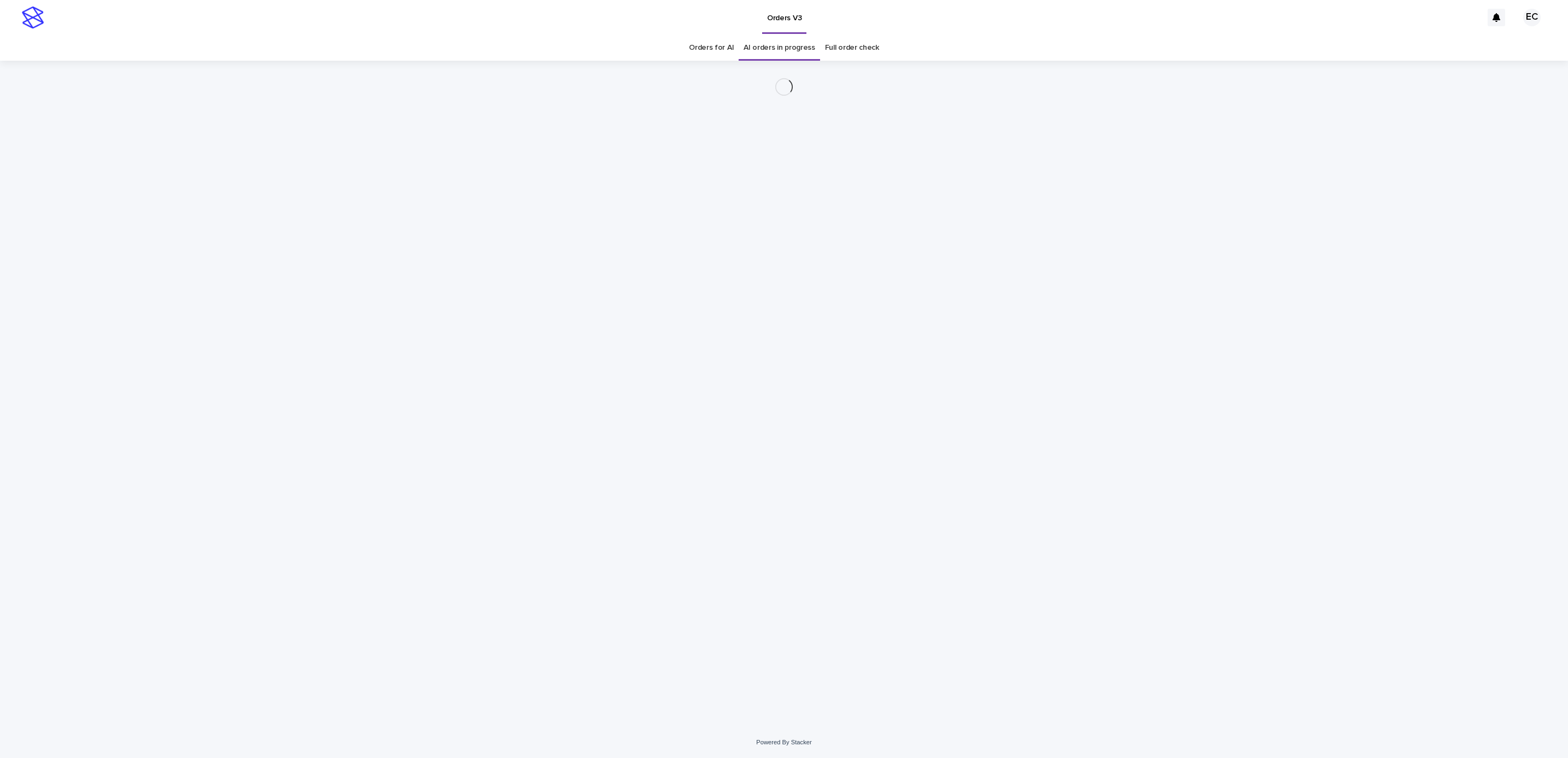
click at [1222, 305] on div "Loading... Saving… Loading... Saving…" at bounding box center [784, 393] width 1568 height 666
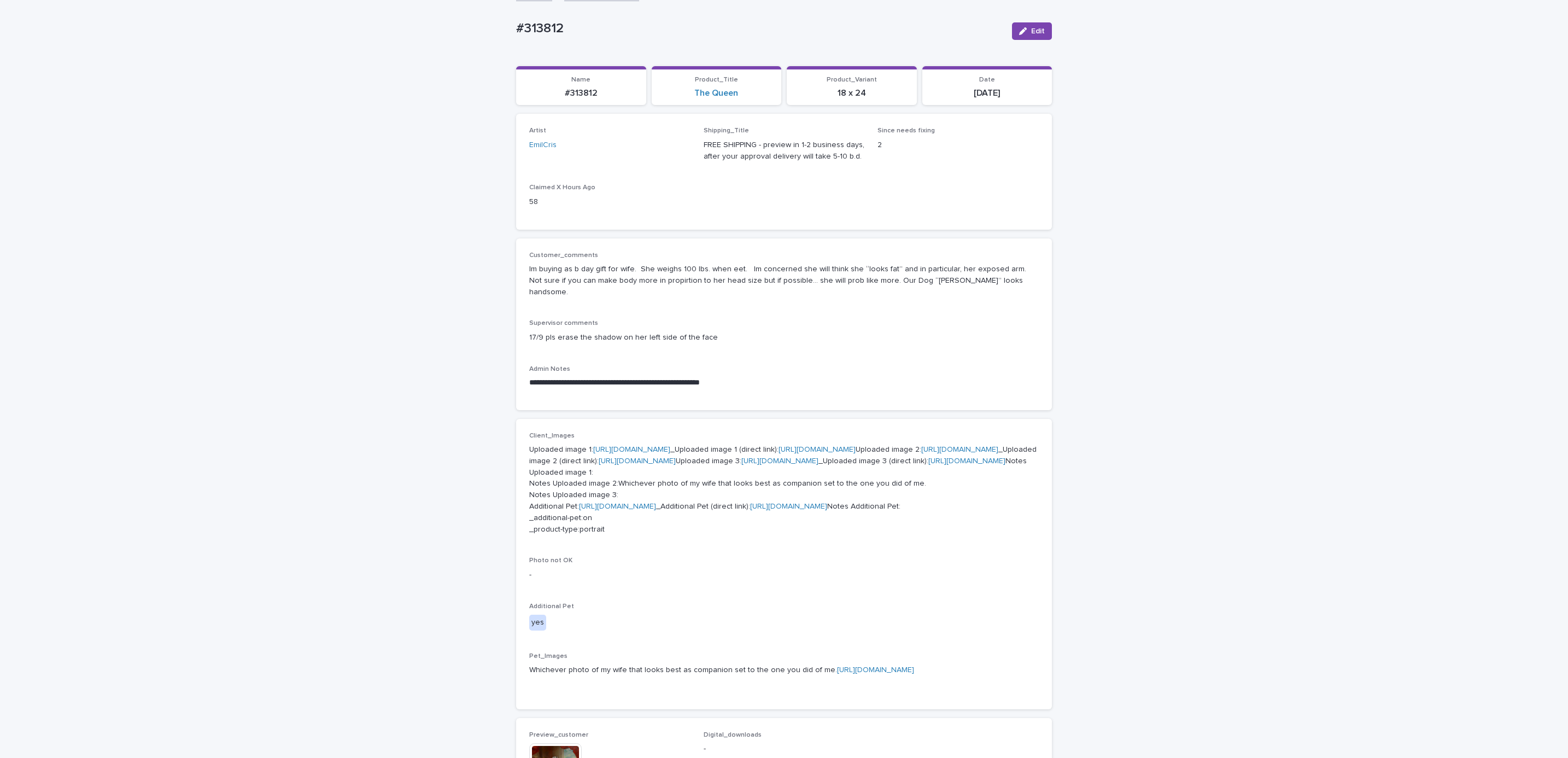
scroll to position [74, 0]
click at [1164, 282] on div "**********" at bounding box center [784, 551] width 1568 height 1127
click at [1179, 468] on div "**********" at bounding box center [784, 551] width 1568 height 1127
click at [1023, 37] on button "Edit" at bounding box center [1031, 32] width 40 height 18
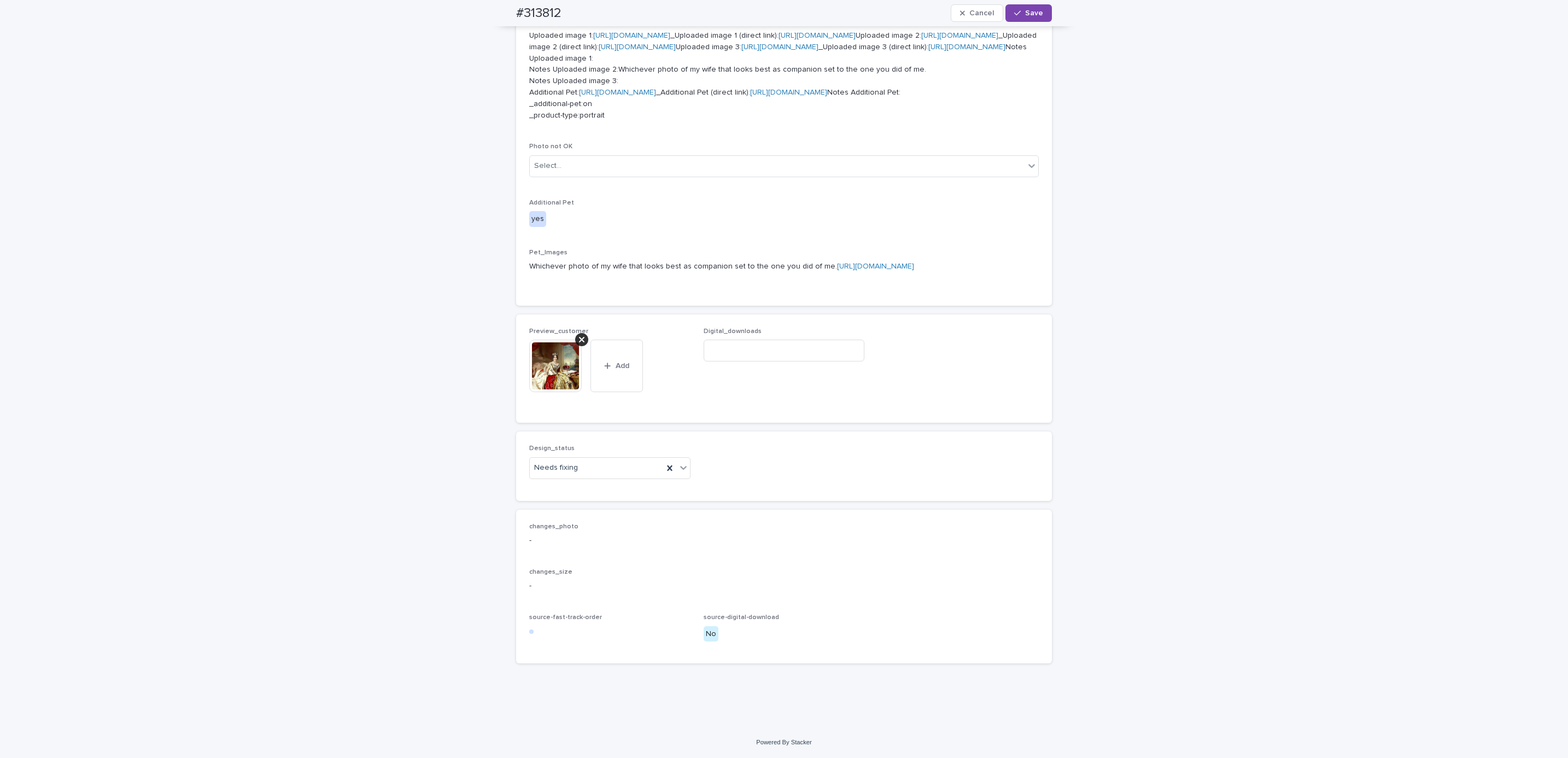
click at [579, 340] on icon at bounding box center [581, 340] width 6 height 9
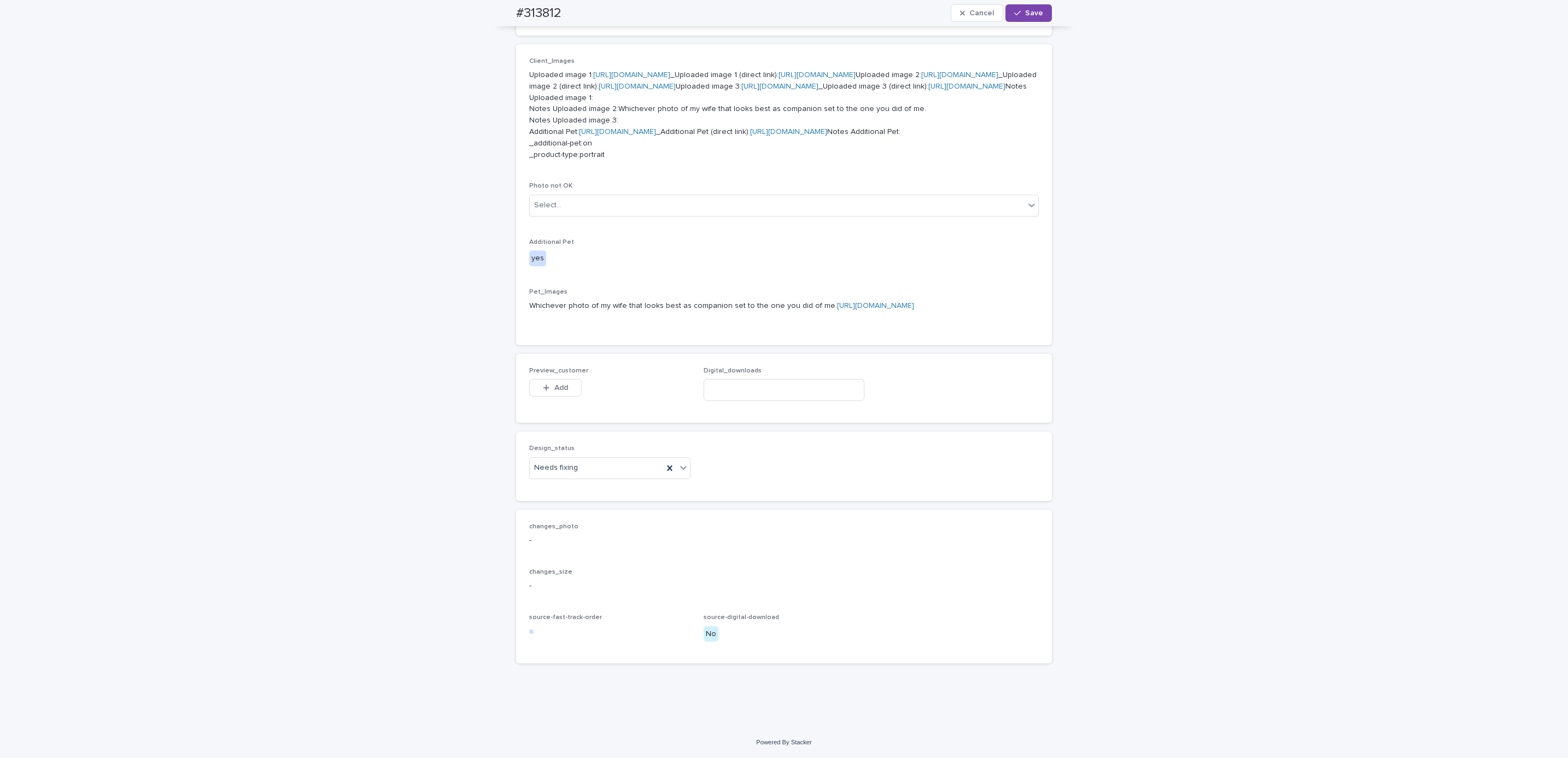
click at [559, 377] on div "Preview_customer This file cannot be opened Download File Add" at bounding box center [610, 389] width 161 height 43
click at [543, 388] on icon "button" at bounding box center [547, 388] width 6 height 6
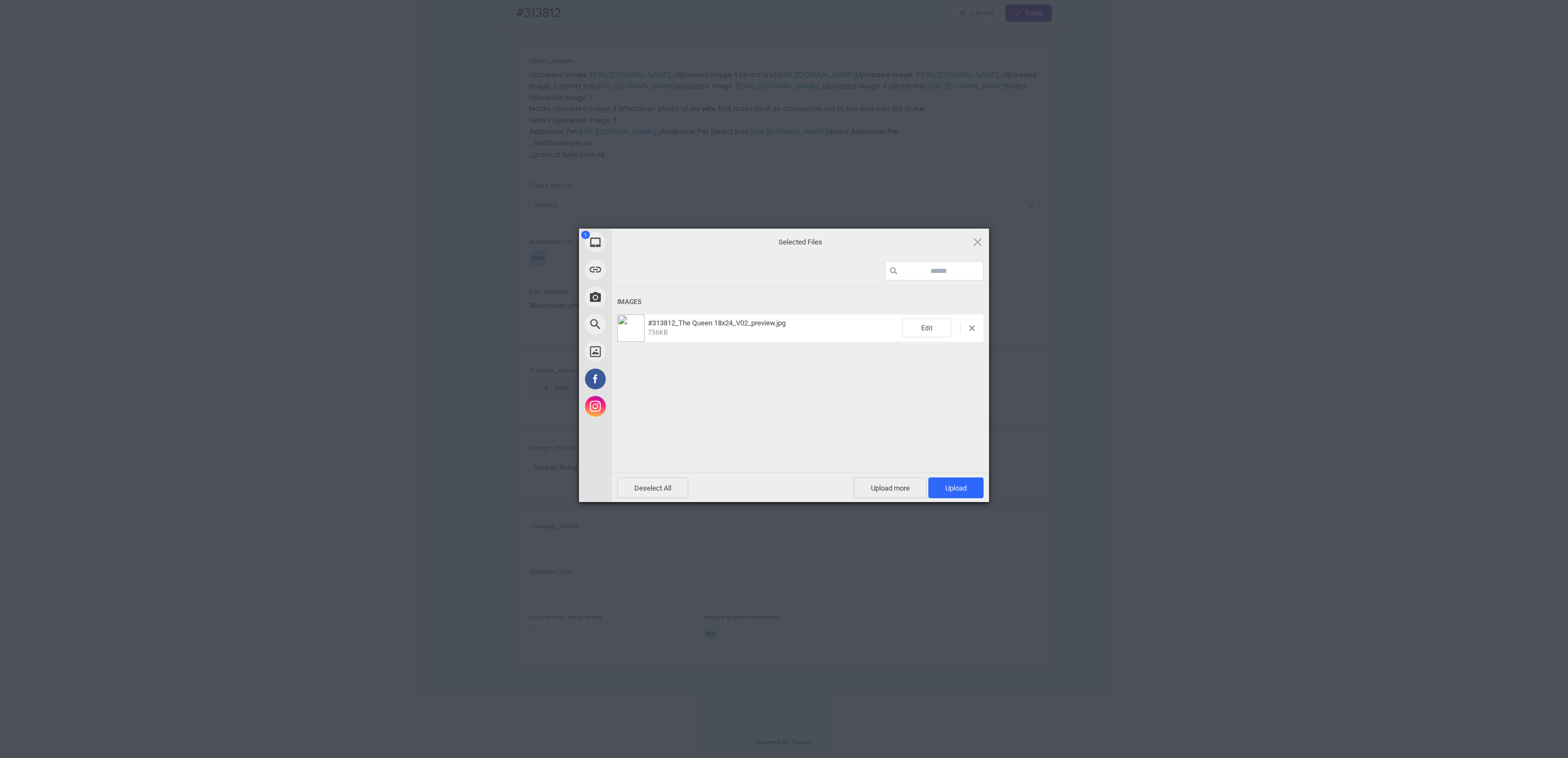
click at [974, 481] on span "Upload 1" at bounding box center [956, 488] width 55 height 21
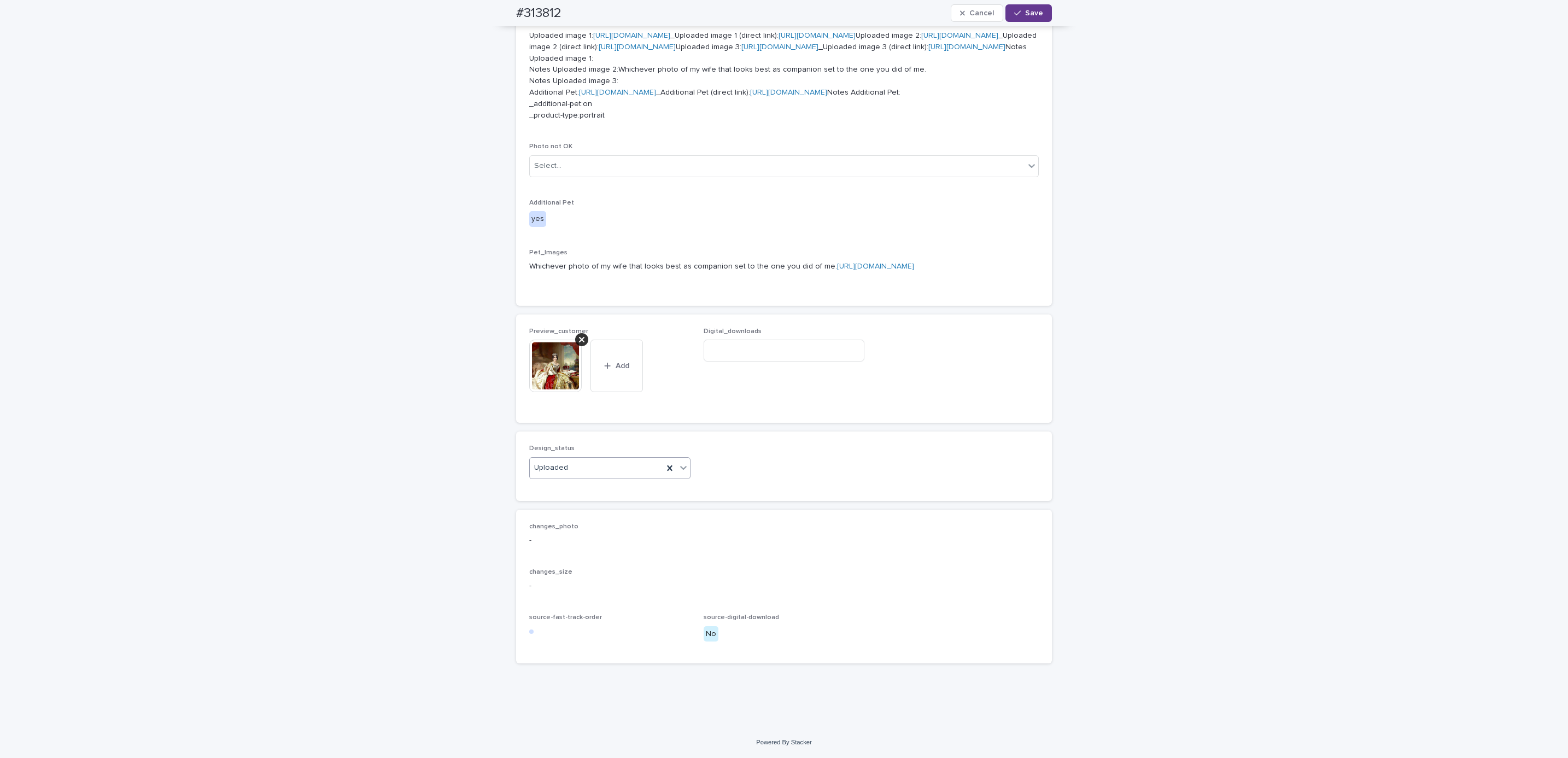
click at [1024, 17] on button "Save" at bounding box center [1029, 13] width 47 height 18
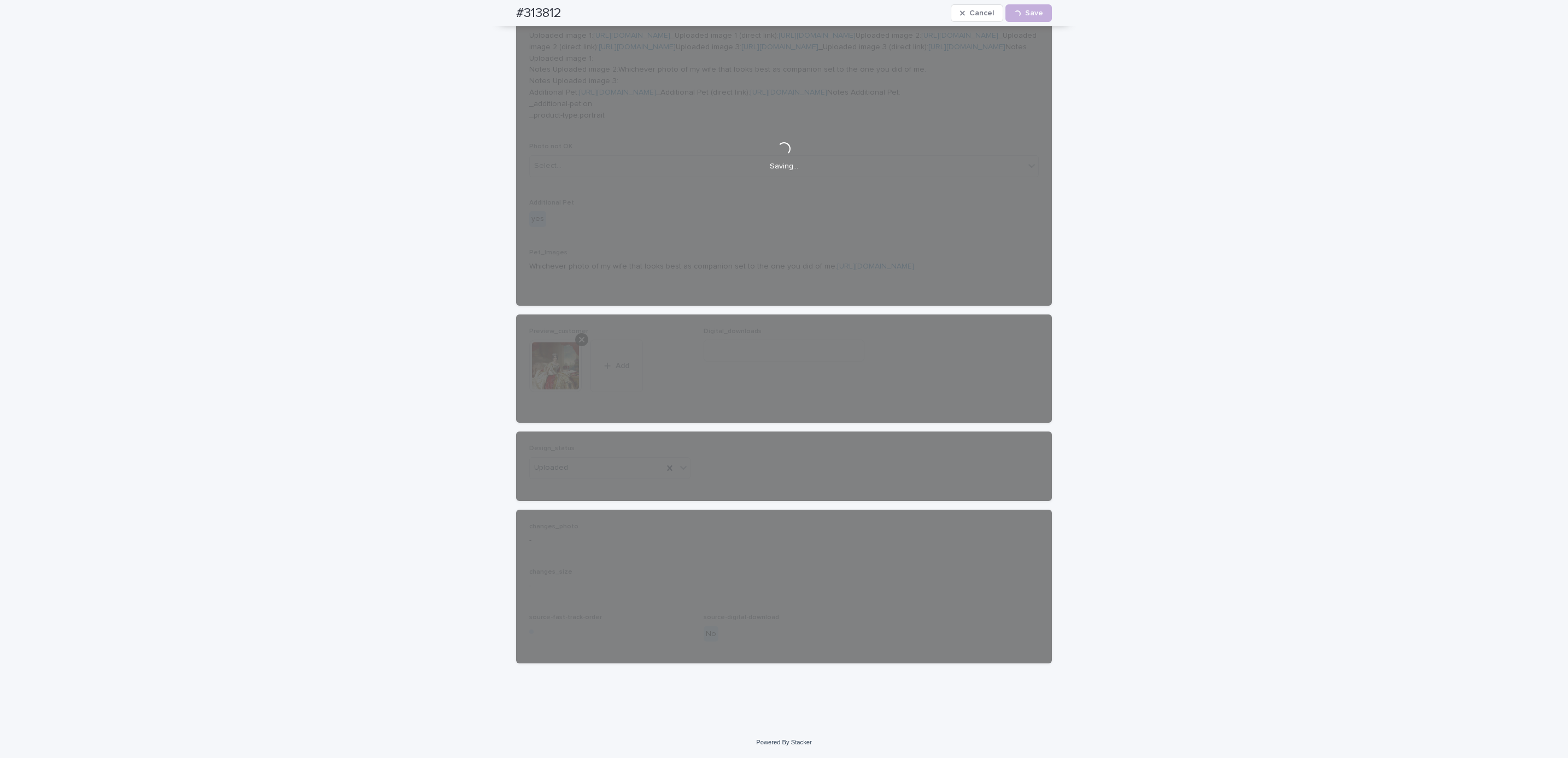
click at [508, 15] on div "#313812 Cancel Loading... Save" at bounding box center [784, 13] width 588 height 26
click at [568, 14] on div "#313812 Cancel Loading... Save" at bounding box center [784, 13] width 536 height 26
copy h2 "#313812"
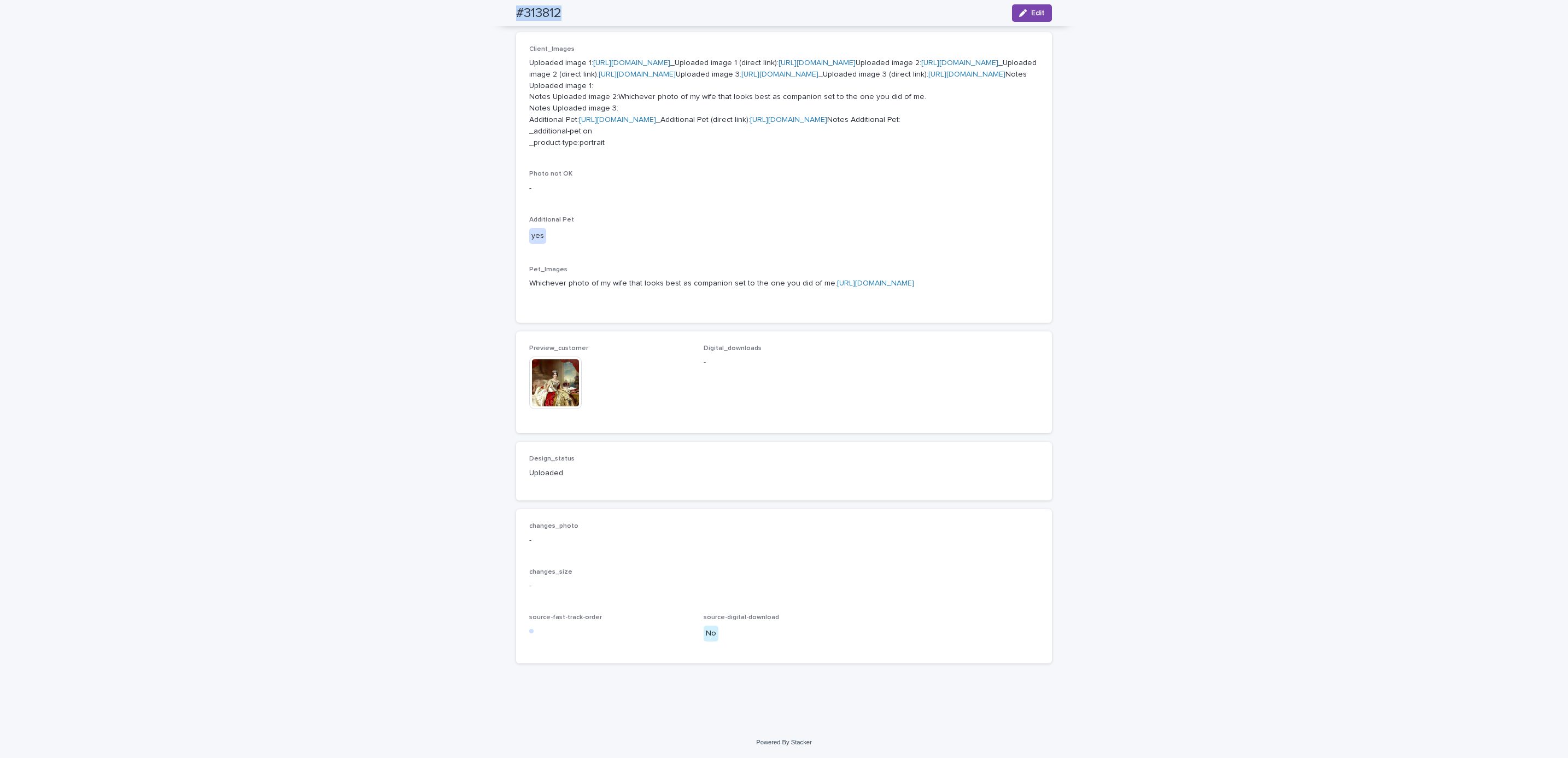
scroll to position [732, 0]
click at [105, 64] on div "**********" at bounding box center [784, 164] width 1568 height 1127
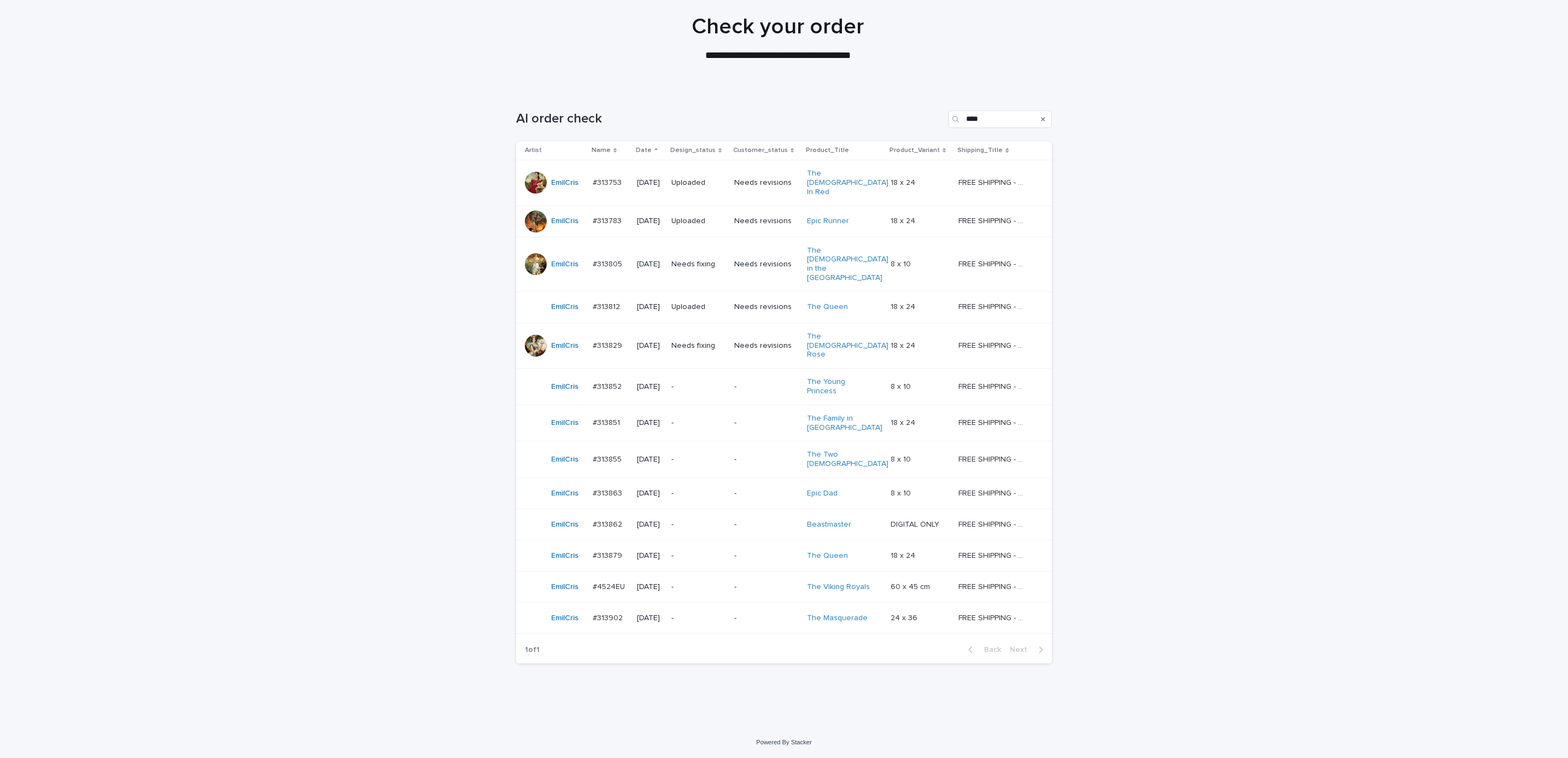
scroll to position [28, 0]
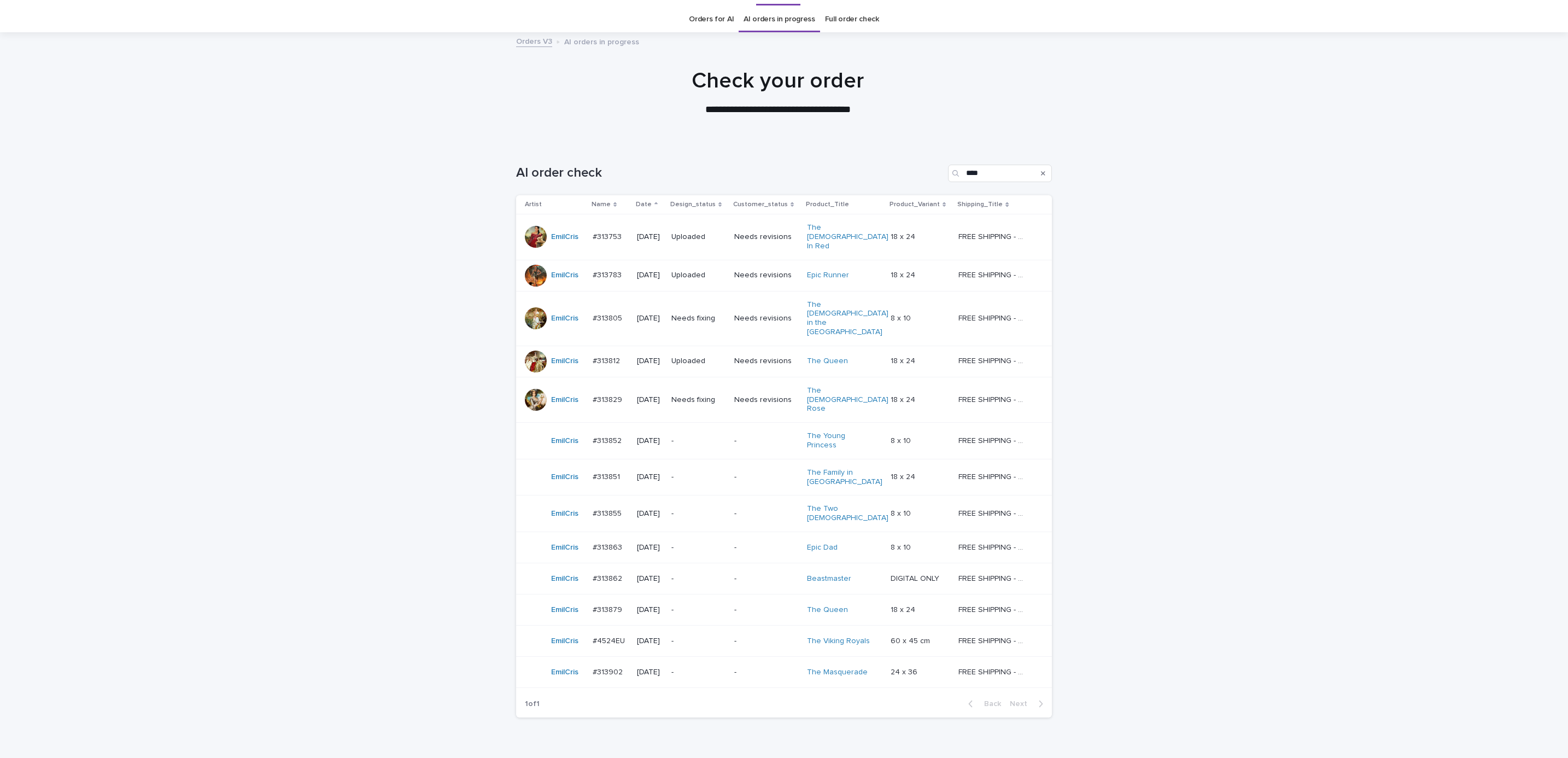
click at [1209, 248] on div "Loading... Saving… Loading... Saving… AI order check **** Artist Name Date Desi…" at bounding box center [784, 462] width 1568 height 638
click at [688, 391] on div "Needs fixing" at bounding box center [698, 400] width 54 height 18
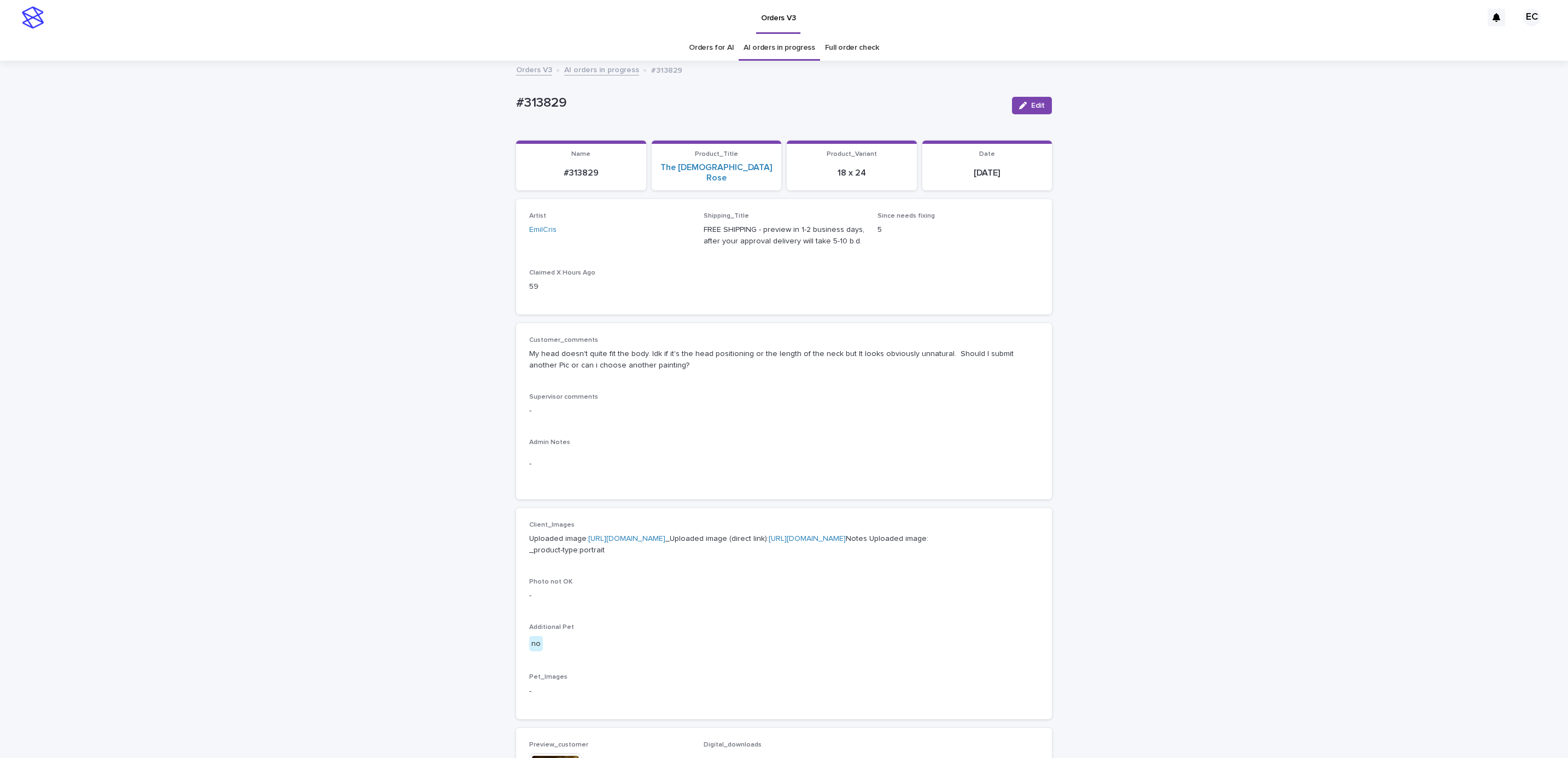
click at [1332, 244] on div "Loading... Saving… Loading... Saving… #313829 Edit #313829 Edit Sorry, there wa…" at bounding box center [784, 592] width 1568 height 1062
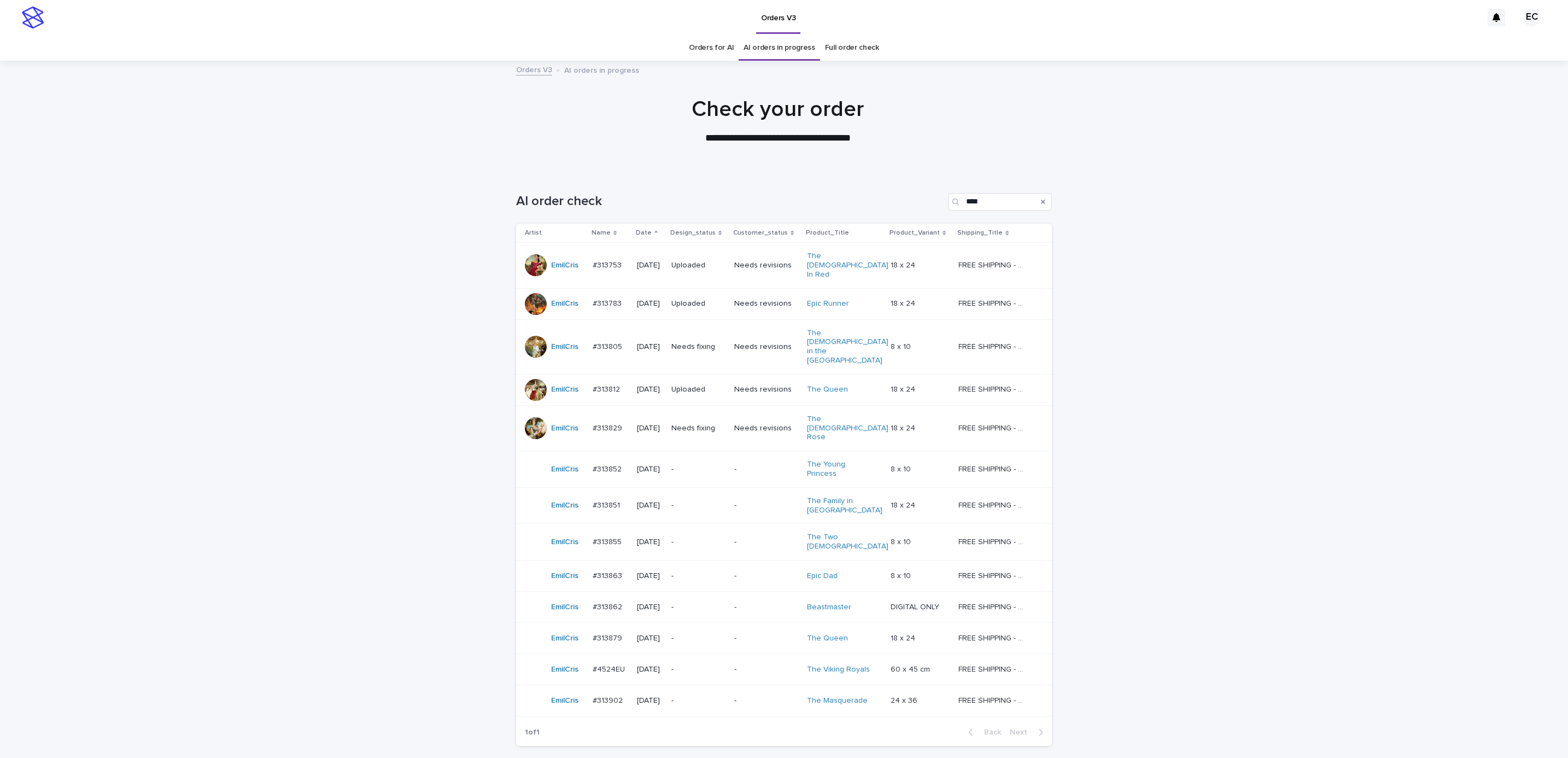
scroll to position [28, 0]
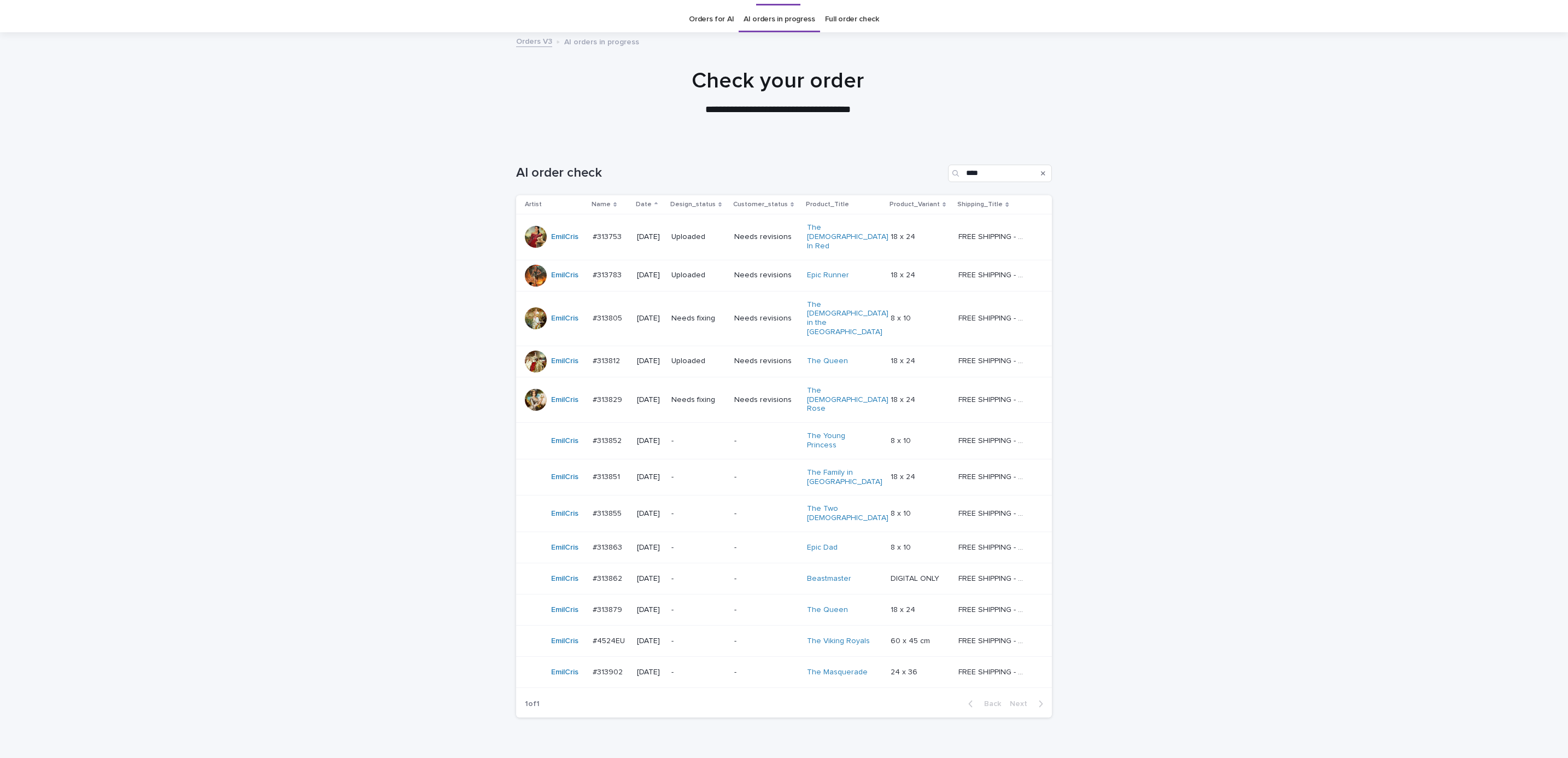
click at [1325, 260] on div "Loading... Saving… Loading... Saving… AI order check **** Artist Name Date Desi…" at bounding box center [784, 462] width 1568 height 638
click at [1261, 220] on div "Loading... Saving… Loading... Saving… AI order check **** Artist Name Date Desi…" at bounding box center [784, 462] width 1568 height 638
click at [773, 637] on p "-" at bounding box center [766, 641] width 64 height 9
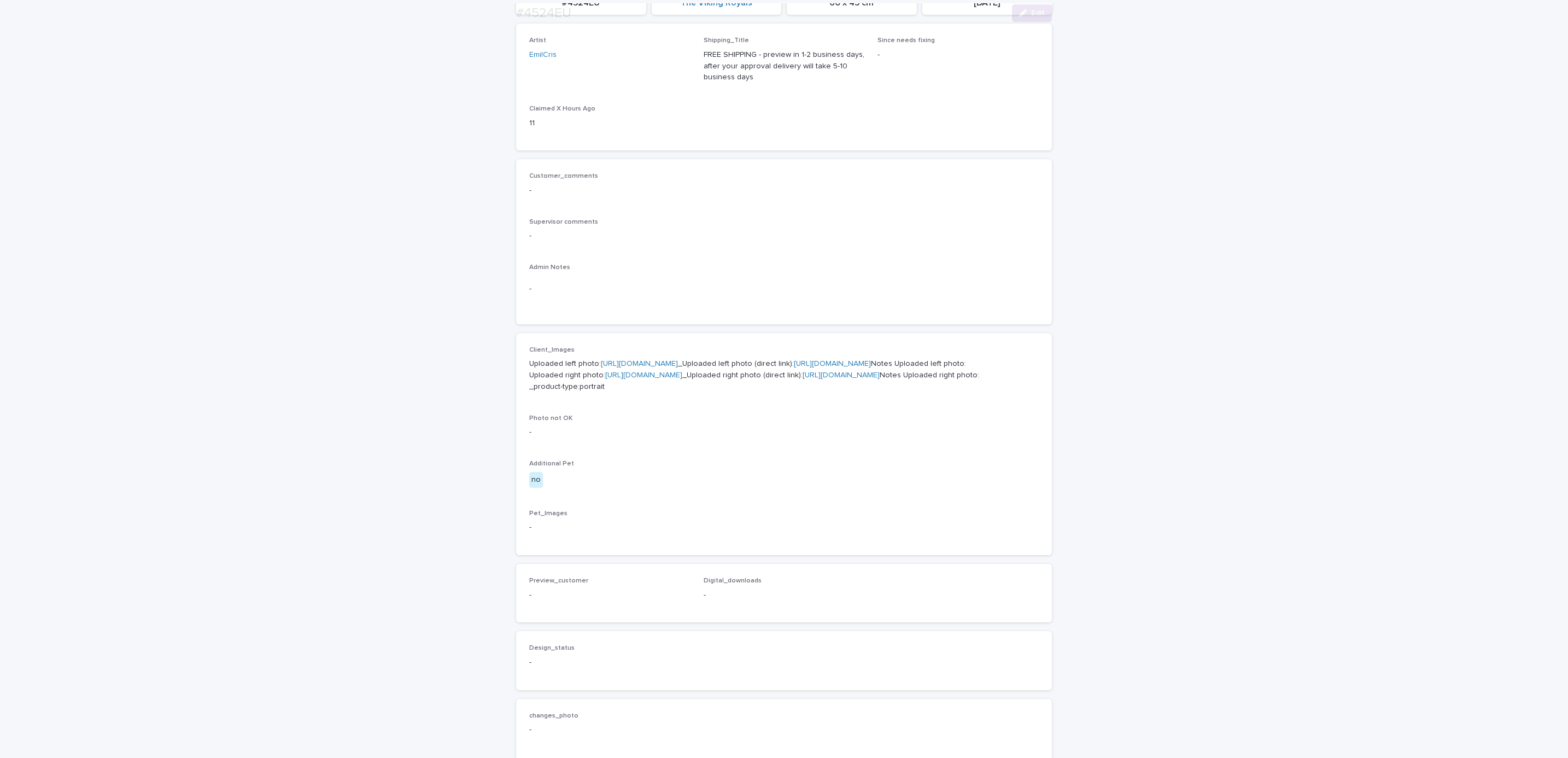
scroll to position [166, 0]
click at [783, 367] on p "Uploaded left photo: [URL][DOMAIN_NAME] _Uploaded left photo (direct link): [UR…" at bounding box center [783, 374] width 509 height 34
click at [678, 363] on link "[URL][DOMAIN_NAME]" at bounding box center [639, 363] width 77 height 8
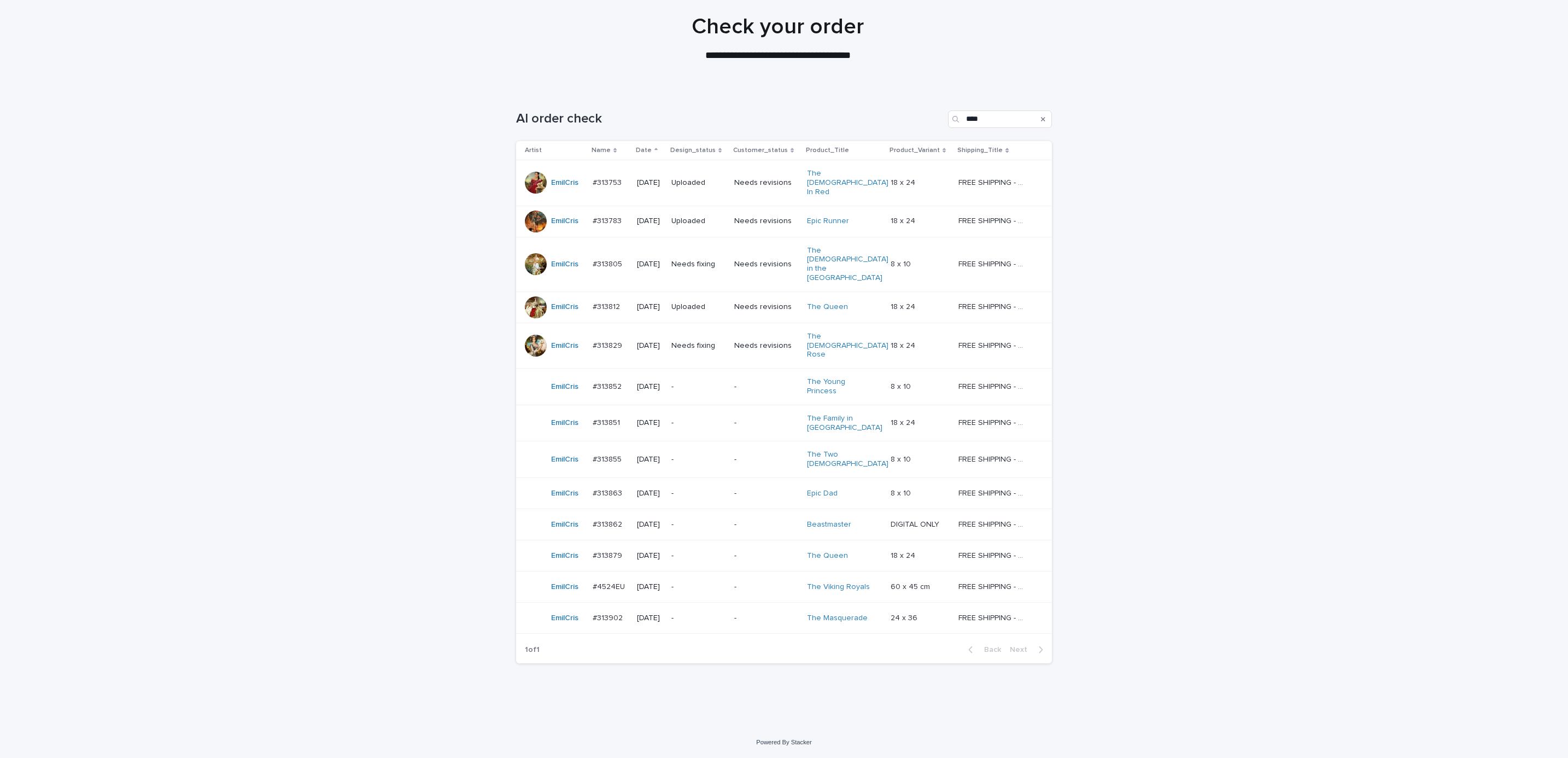
scroll to position [28, 0]
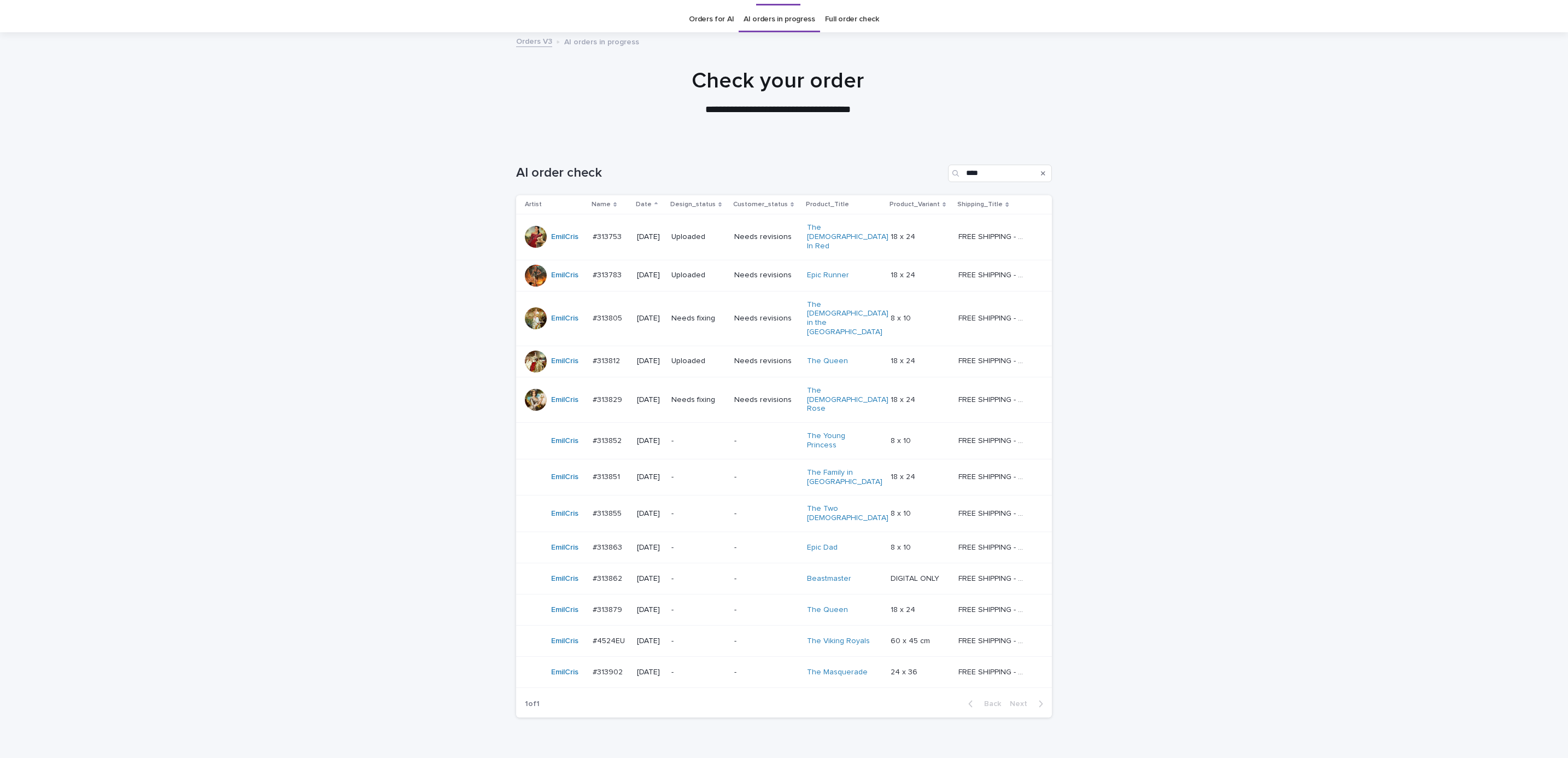
click at [765, 668] on p "-" at bounding box center [766, 672] width 64 height 9
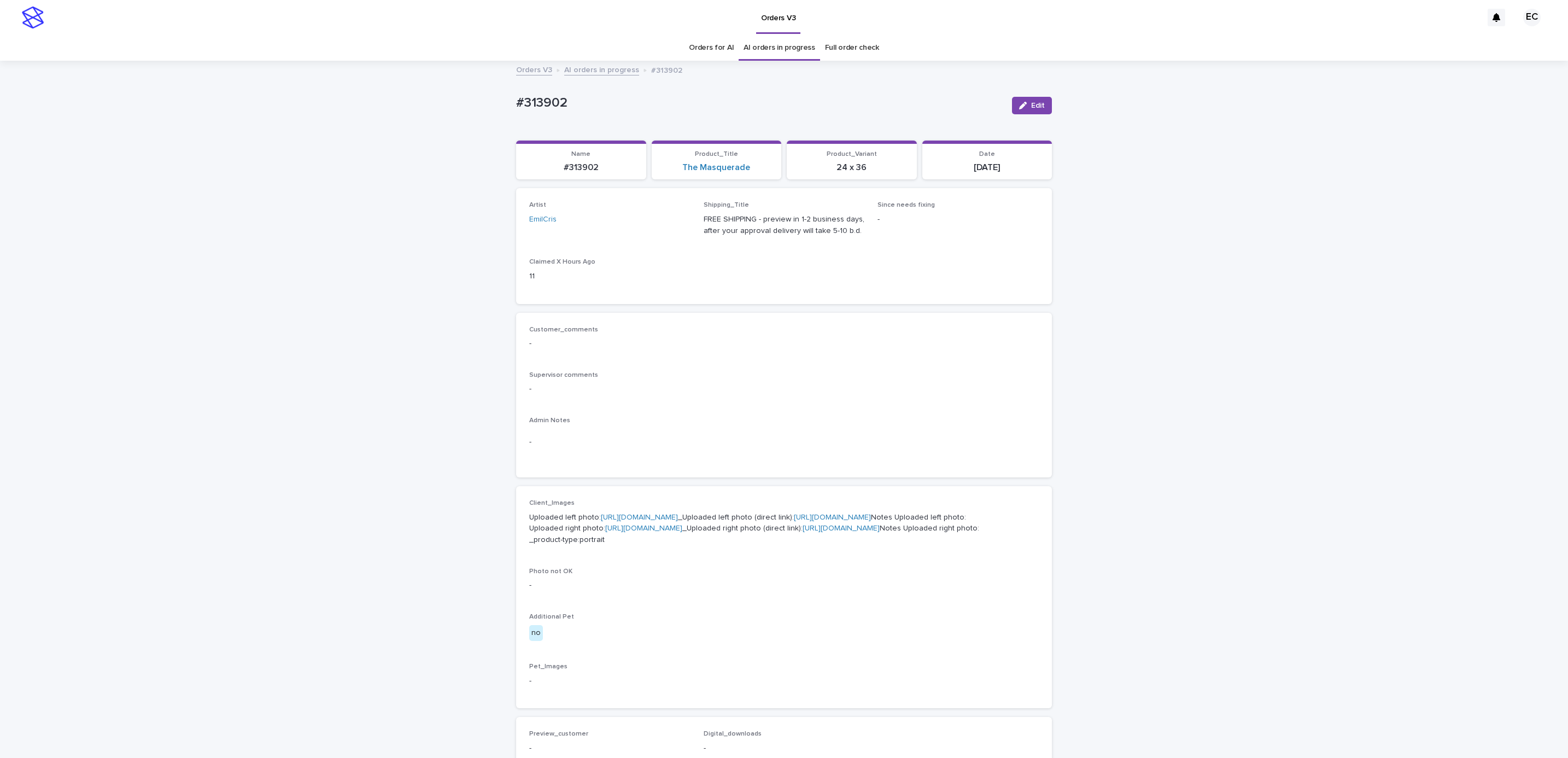
click at [666, 514] on link "[URL][DOMAIN_NAME]" at bounding box center [639, 517] width 77 height 8
click at [279, 195] on div "Loading... Saving… Loading... Saving… #313902 Edit #313902 Edit Sorry, there wa…" at bounding box center [784, 566] width 1568 height 1008
